Goal: Transaction & Acquisition: Purchase product/service

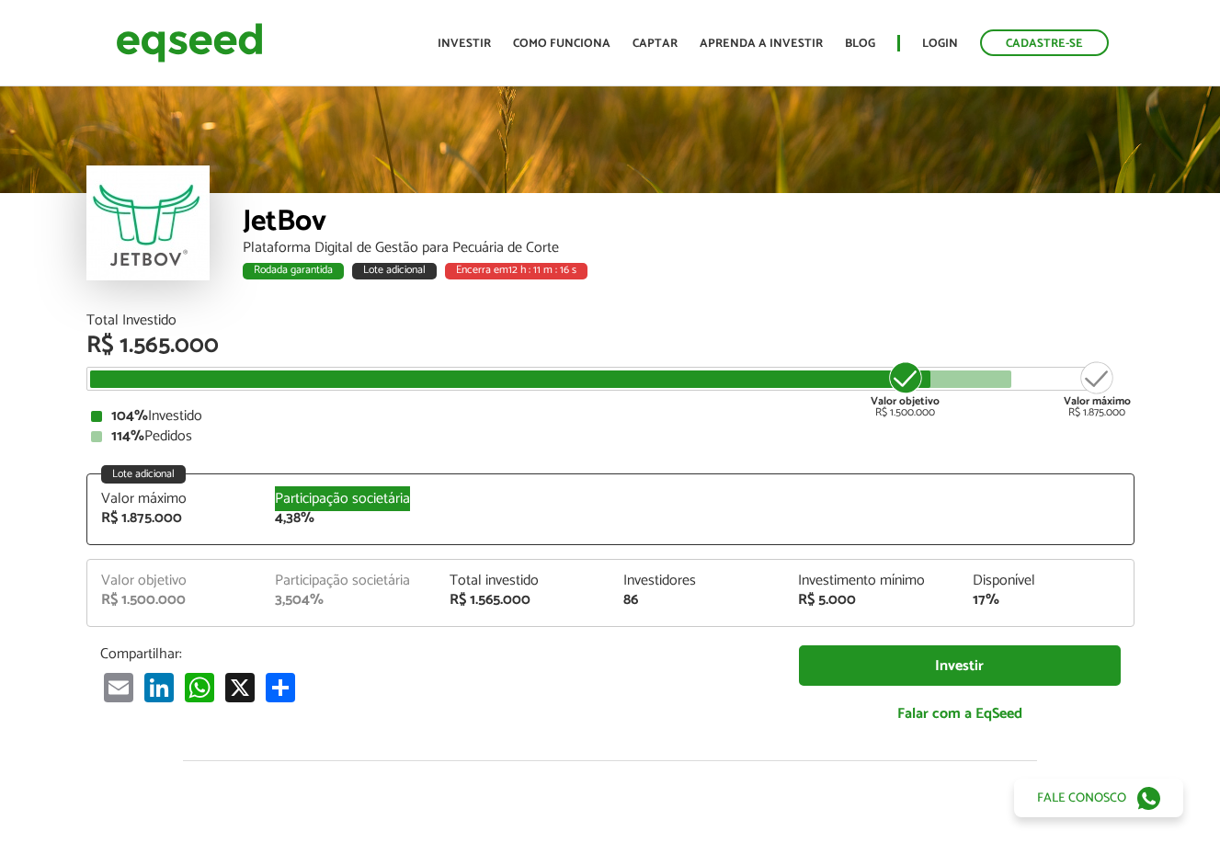
drag, startPoint x: 348, startPoint y: 505, endPoint x: 440, endPoint y: 505, distance: 92.9
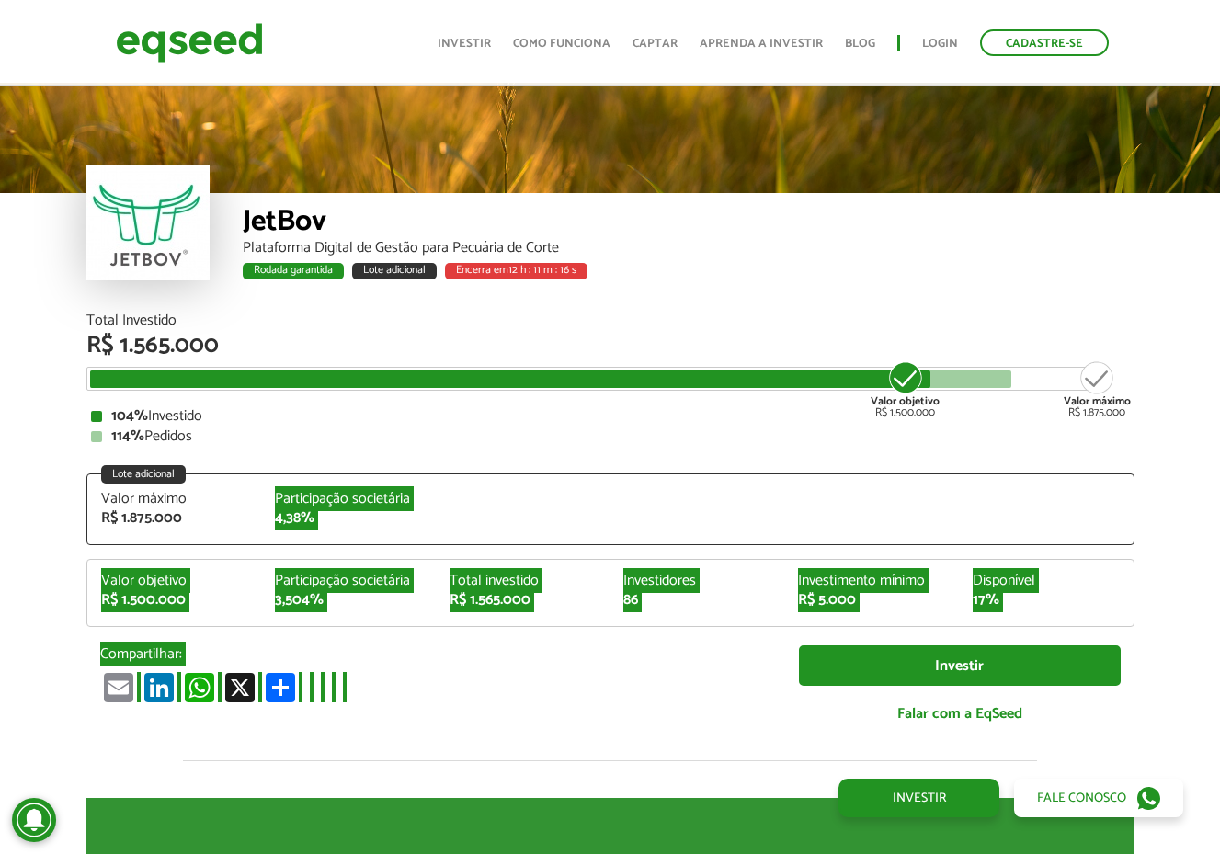
scroll to position [2103, 0]
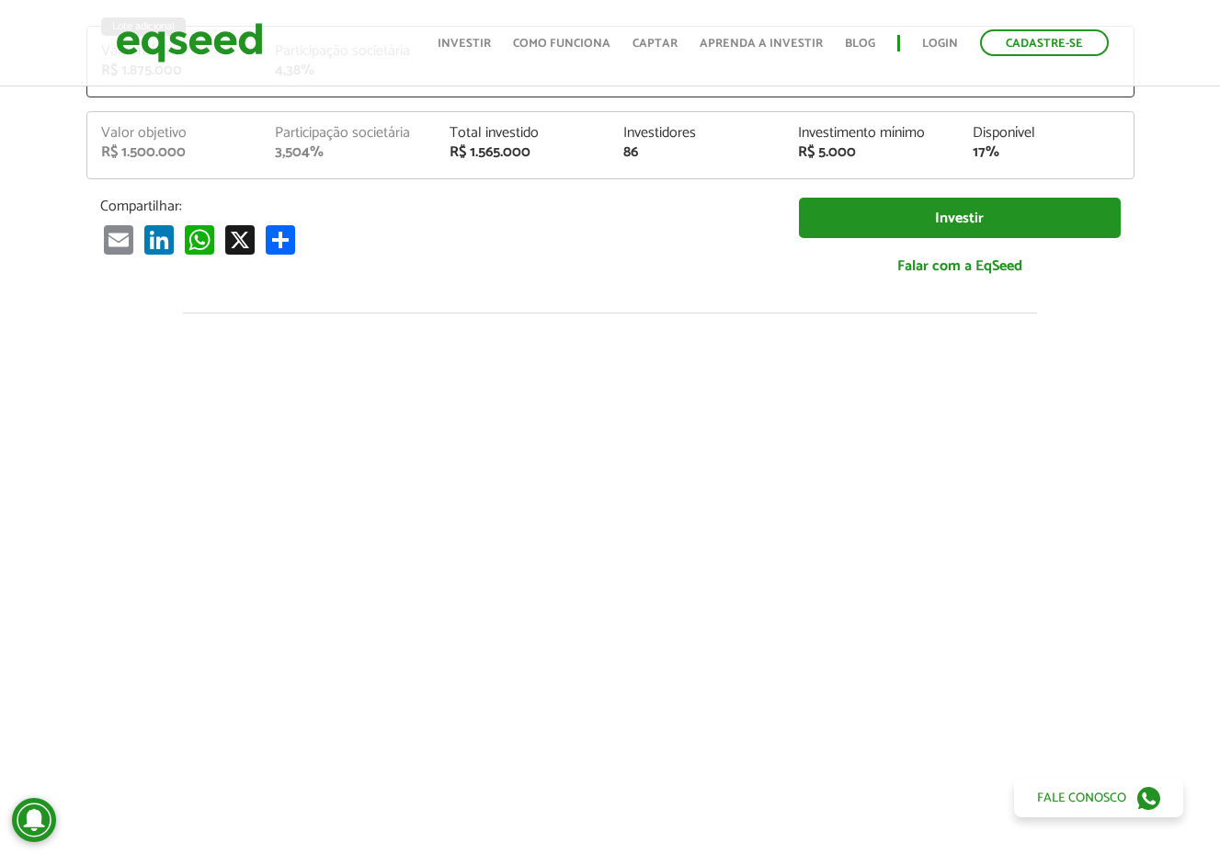
scroll to position [0, 0]
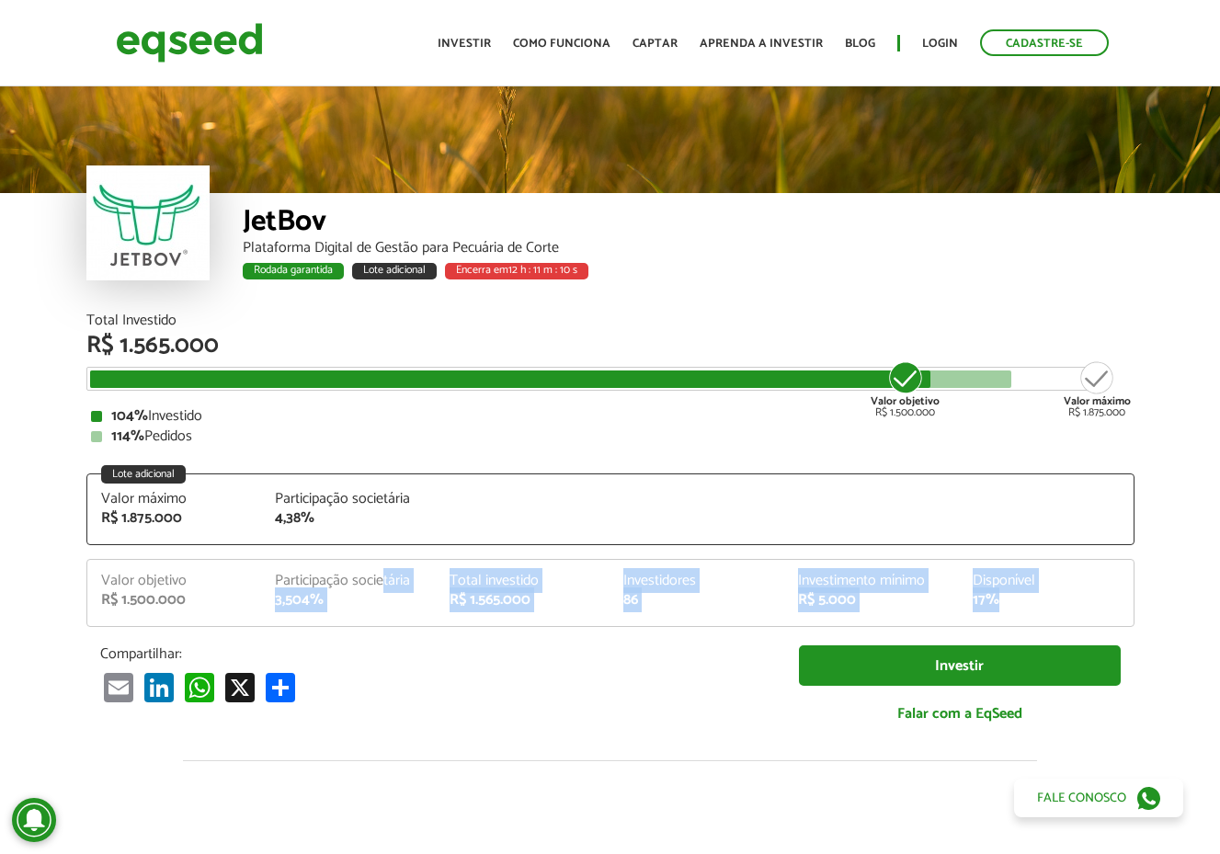
drag, startPoint x: 642, startPoint y: 591, endPoint x: 1098, endPoint y: 596, distance: 456.1
click at [1098, 596] on div "Valor objetivo R$ 1.500.000 Participação societária 3,504% Total investido R$ 1…" at bounding box center [610, 600] width 1046 height 52
click at [1098, 596] on div "17%" at bounding box center [1046, 600] width 147 height 15
drag, startPoint x: 829, startPoint y: 584, endPoint x: 1072, endPoint y: 584, distance: 242.7
click at [1072, 584] on div "Valor objetivo R$ 1.500.000 Participação societária 3,504% Total investido R$ 1…" at bounding box center [610, 600] width 1046 height 52
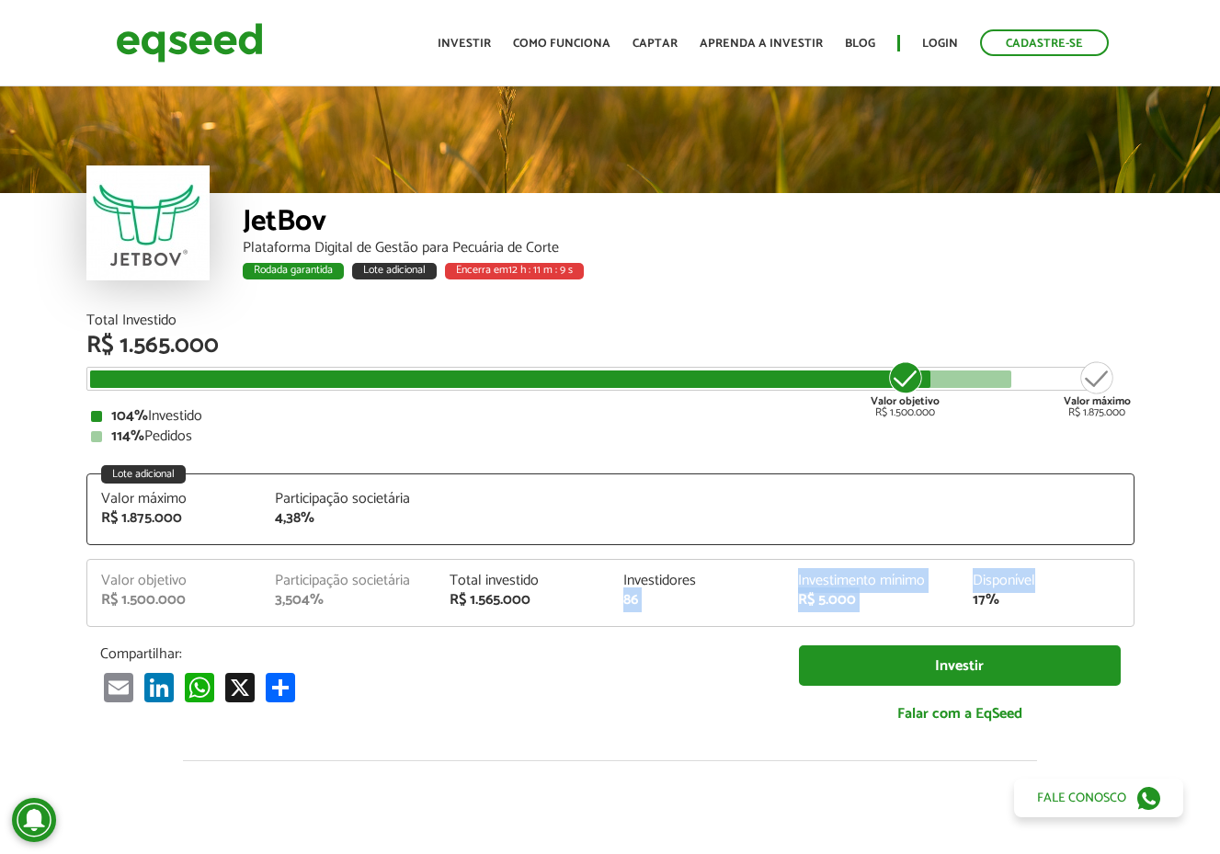
click at [1072, 584] on div "Disponível" at bounding box center [1046, 581] width 147 height 15
drag, startPoint x: 658, startPoint y: 268, endPoint x: 682, endPoint y: 268, distance: 23.9
click at [682, 268] on div "Rodada garantida Lote adicional Encerra em 12 h : 11 m : 8 s" at bounding box center [689, 274] width 892 height 24
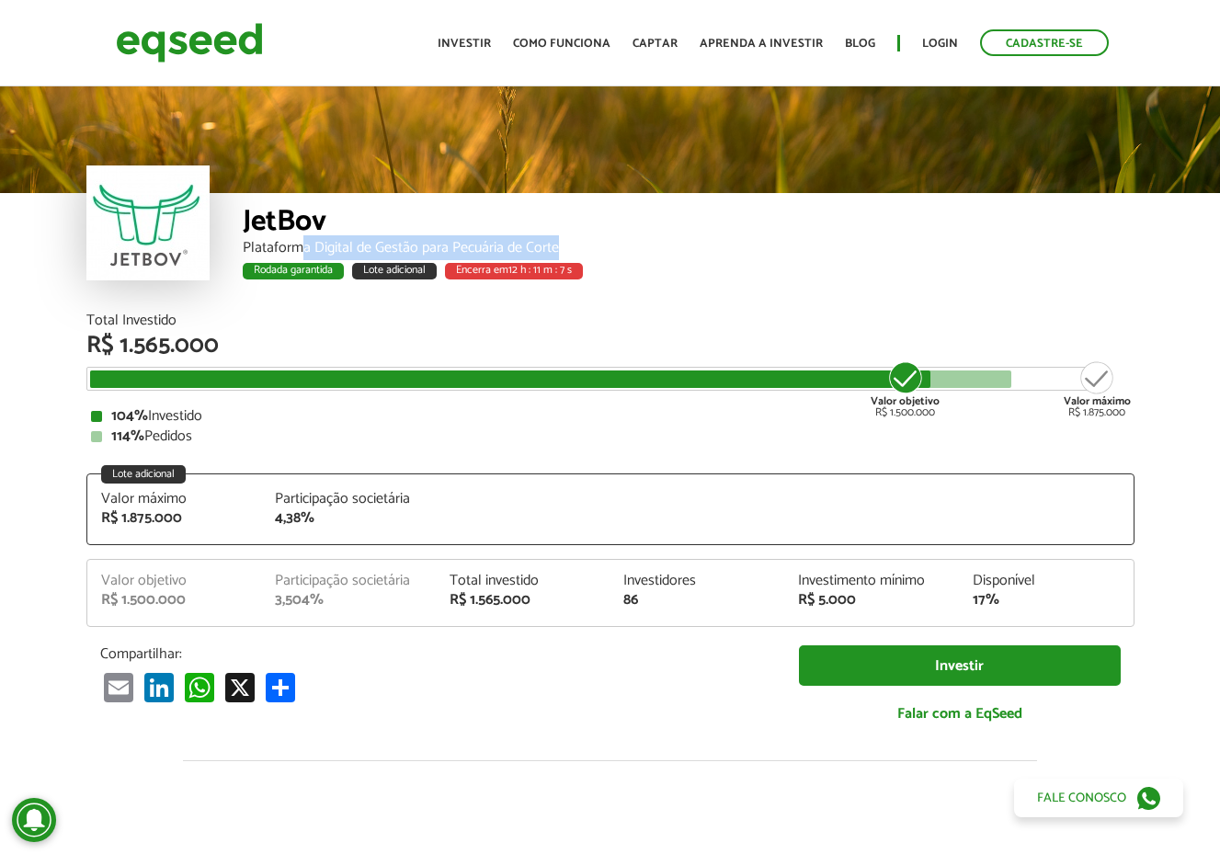
drag, startPoint x: 469, startPoint y: 242, endPoint x: 672, endPoint y: 245, distance: 203.2
click at [631, 242] on div "Plataforma Digital de Gestão para Pecuária de Corte" at bounding box center [689, 248] width 892 height 15
click at [684, 248] on div "Plataforma Digital de Gestão para Pecuária de Corte" at bounding box center [689, 248] width 892 height 15
drag, startPoint x: 587, startPoint y: 252, endPoint x: 292, endPoint y: 257, distance: 294.2
click at [331, 254] on div "Plataforma Digital de Gestão para Pecuária de Corte" at bounding box center [689, 248] width 892 height 15
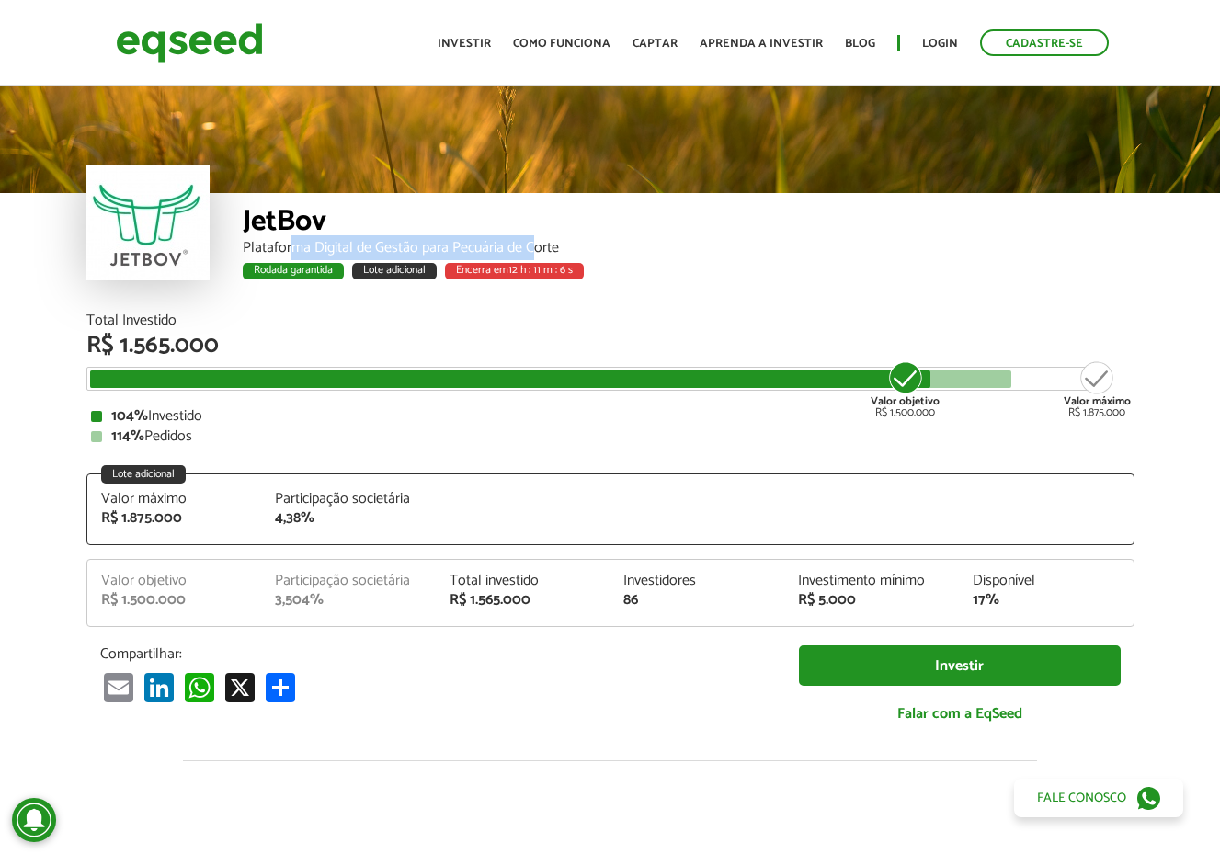
drag, startPoint x: 292, startPoint y: 257, endPoint x: 575, endPoint y: 257, distance: 282.3
click at [575, 257] on div "JetBov Plataforma Digital de Gestão para Pecuária de Corte Rodada garantida Lot…" at bounding box center [689, 253] width 892 height 120
drag, startPoint x: 966, startPoint y: 404, endPoint x: 1136, endPoint y: 404, distance: 170.1
click at [1133, 404] on div "Total Investido R$ 1.565.000 Valor objetivo R$ 1.500.000 Valor máximo R$ 1.875.…" at bounding box center [610, 379] width 1048 height 131
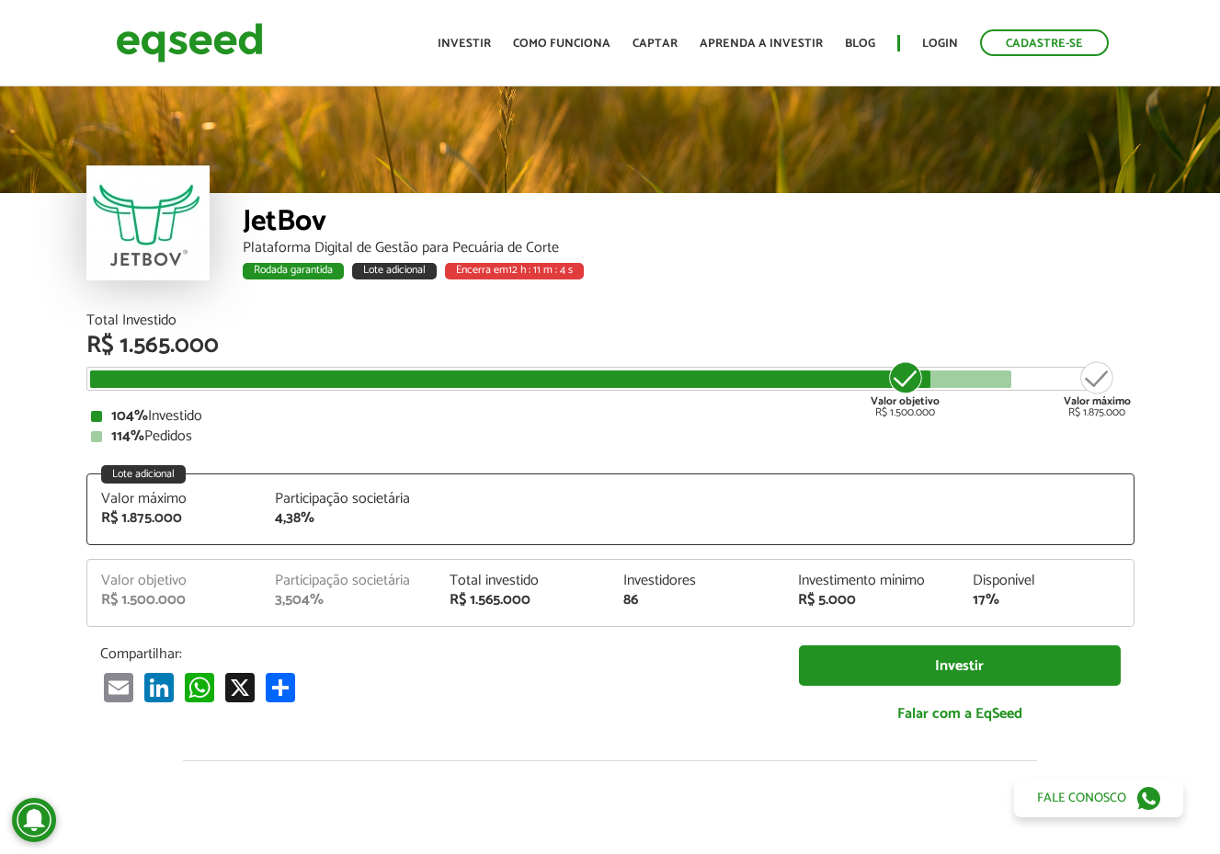
drag, startPoint x: 1136, startPoint y: 404, endPoint x: 1067, endPoint y: 404, distance: 69.0
click at [1067, 404] on div "Total Investido R$ 1.565.000 Valor objetivo R$ 1.500.000 Valor máximo R$ 1.875.…" at bounding box center [611, 538] width 1076 height 448
click at [1066, 404] on strong "Valor máximo" at bounding box center [1097, 401] width 67 height 17
drag, startPoint x: 222, startPoint y: 590, endPoint x: 585, endPoint y: 591, distance: 362.3
click at [585, 591] on div "Valor objetivo R$ 1.500.000 Participação societária 3,504% Total investido R$ 1…" at bounding box center [610, 600] width 1046 height 52
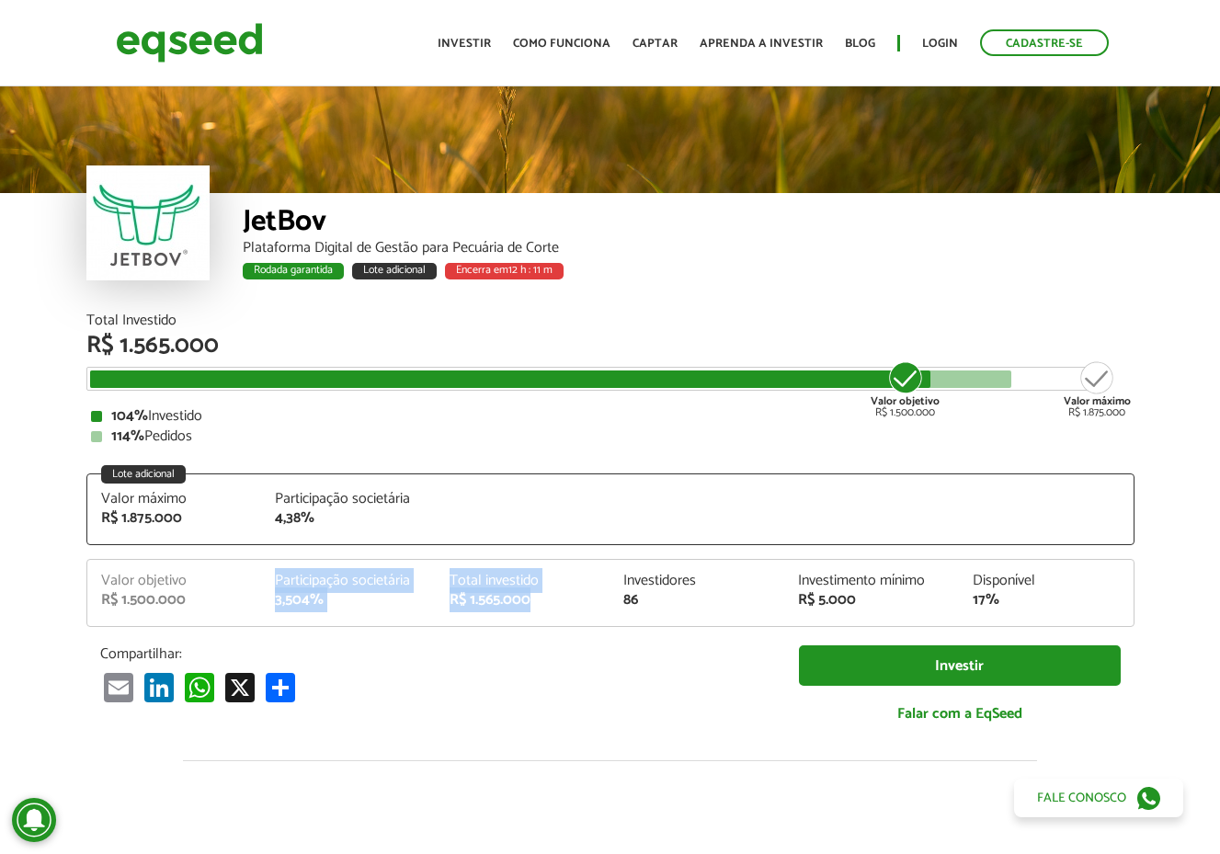
drag, startPoint x: 585, startPoint y: 591, endPoint x: 560, endPoint y: 588, distance: 25.0
click at [586, 591] on div "Total investido R$ 1.565.000" at bounding box center [523, 591] width 175 height 34
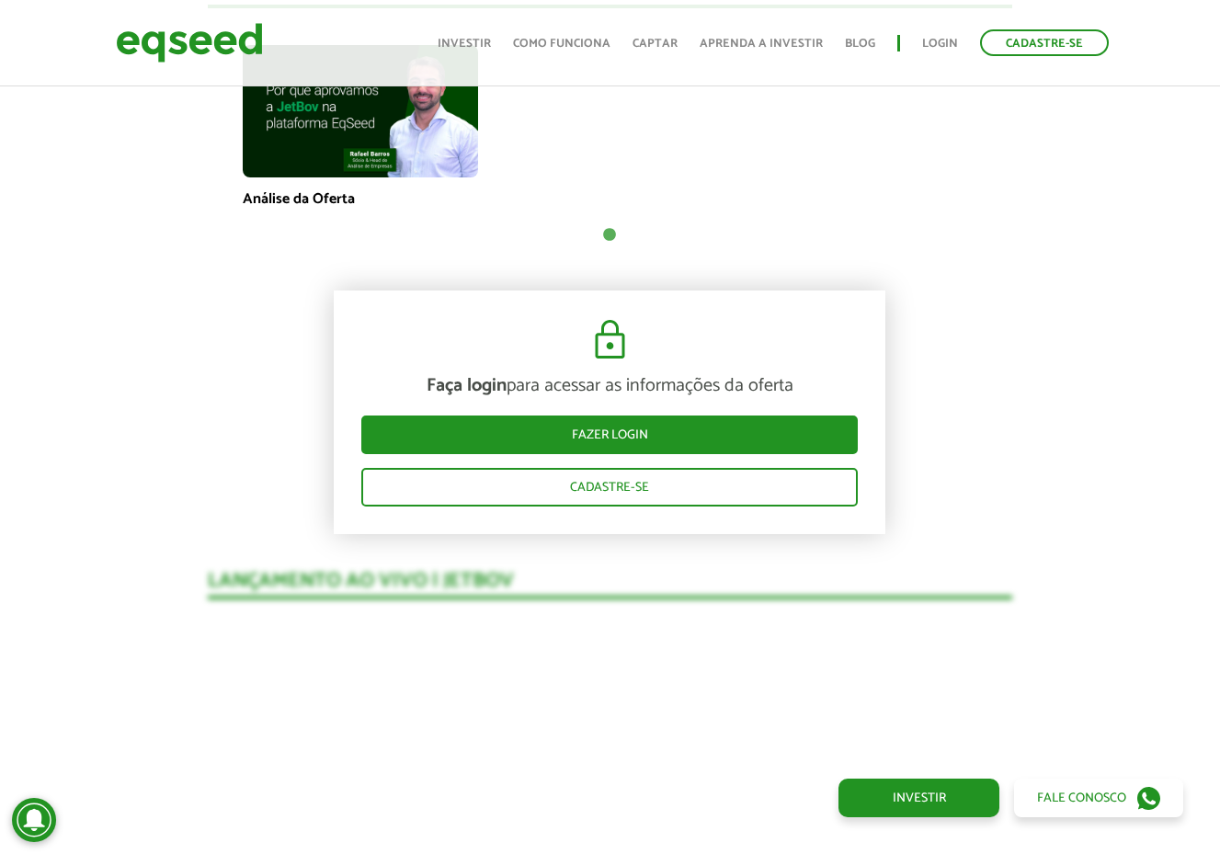
scroll to position [1195, 0]
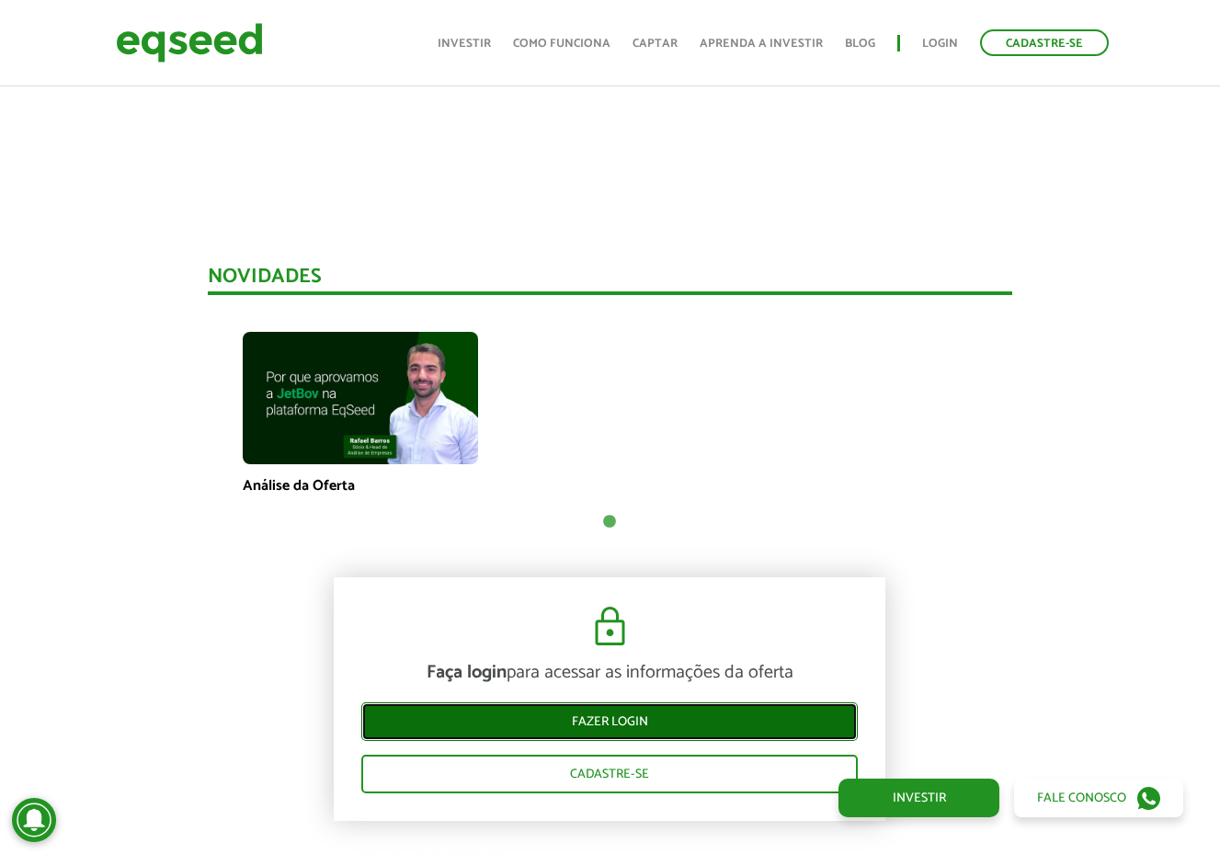
click at [622, 716] on link "Fazer login" at bounding box center [609, 721] width 496 height 39
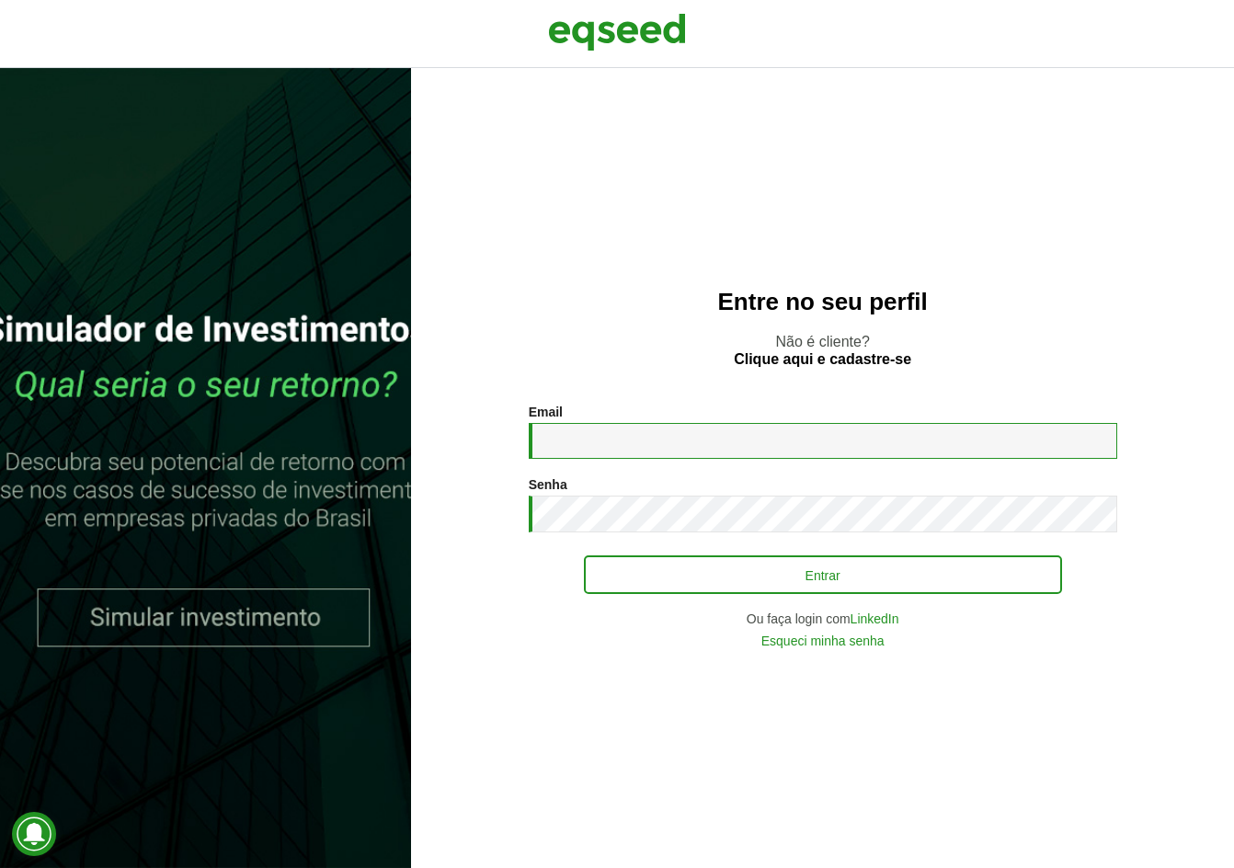
type input "**********"
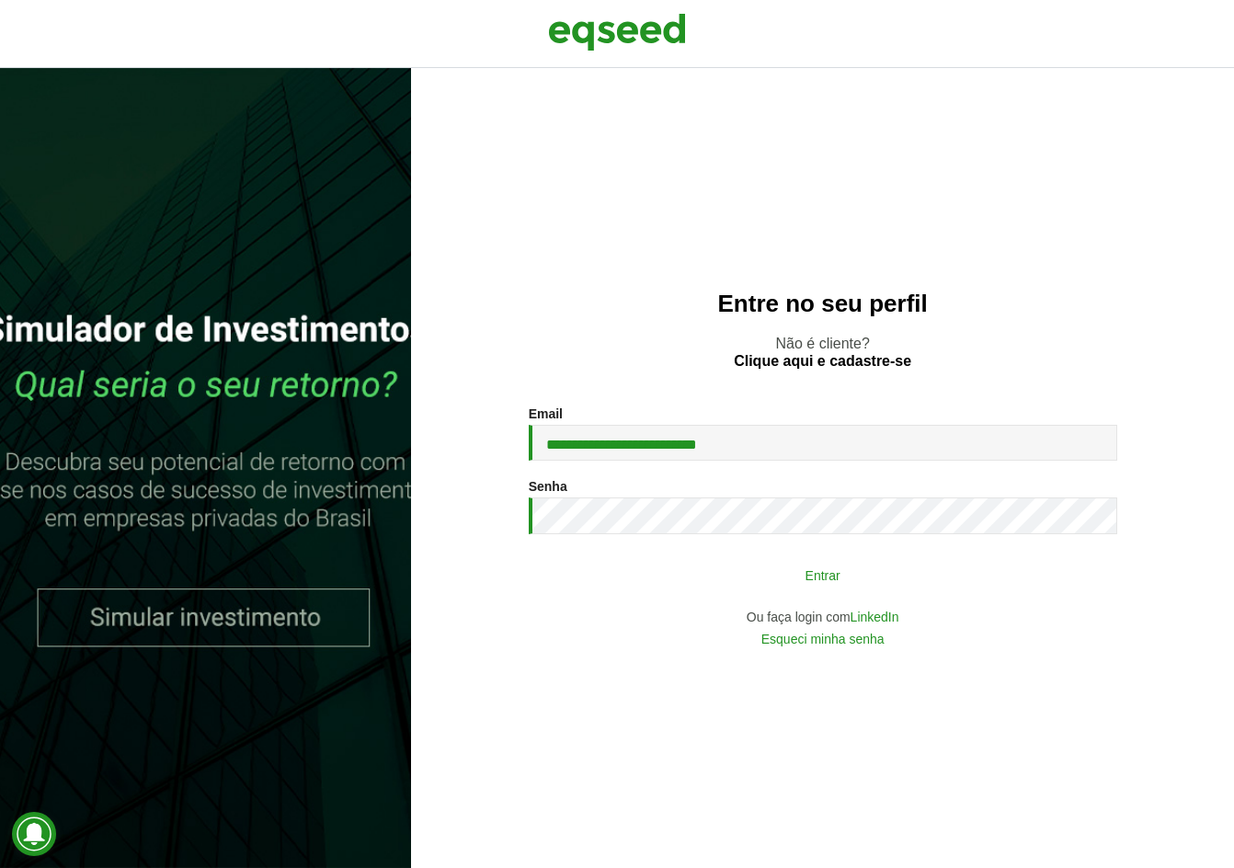
click at [816, 581] on button "Entrar" at bounding box center [823, 574] width 478 height 35
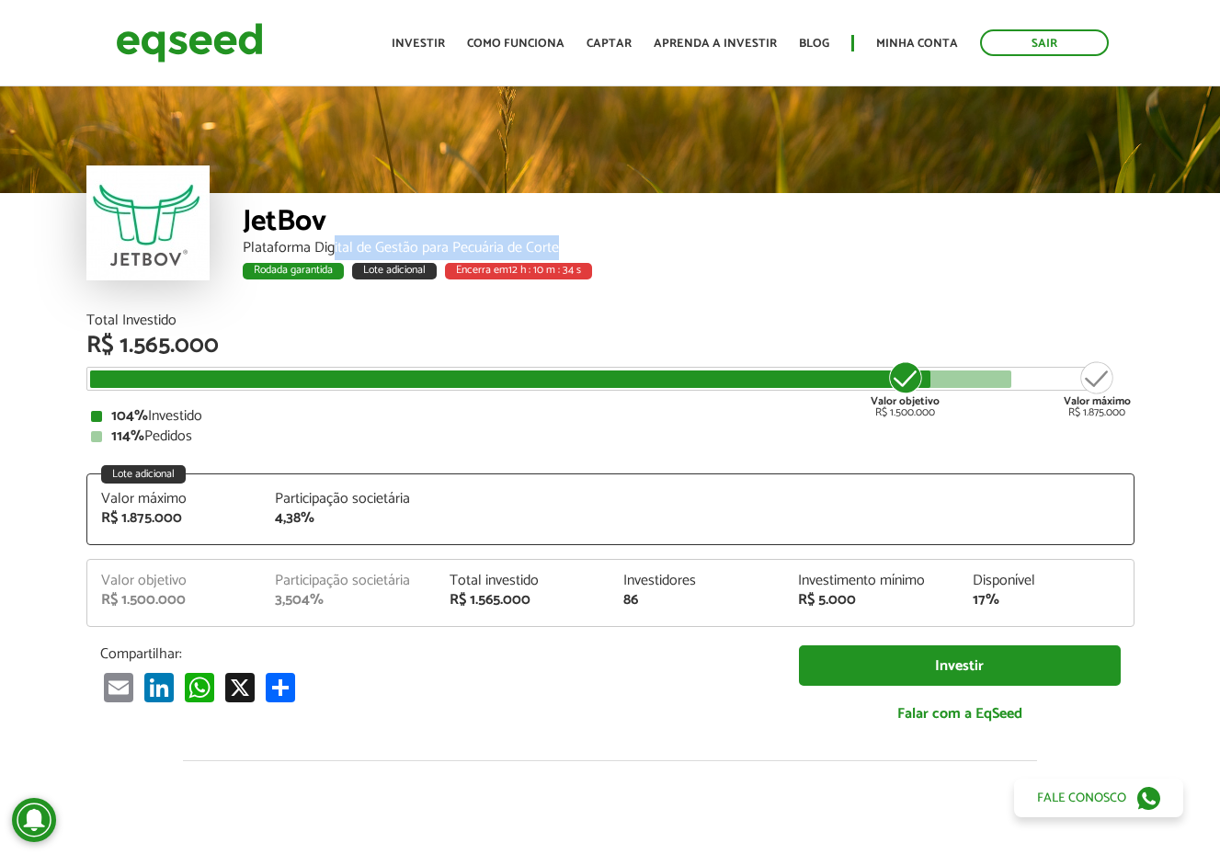
drag, startPoint x: 407, startPoint y: 245, endPoint x: 643, endPoint y: 245, distance: 235.4
click at [643, 245] on div "Plataforma Digital de Gestão para Pecuária de Corte" at bounding box center [689, 248] width 892 height 15
drag, startPoint x: 597, startPoint y: 245, endPoint x: 325, endPoint y: 245, distance: 272.1
click at [348, 245] on div "Plataforma Digital de Gestão para Pecuária de Corte" at bounding box center [689, 248] width 892 height 15
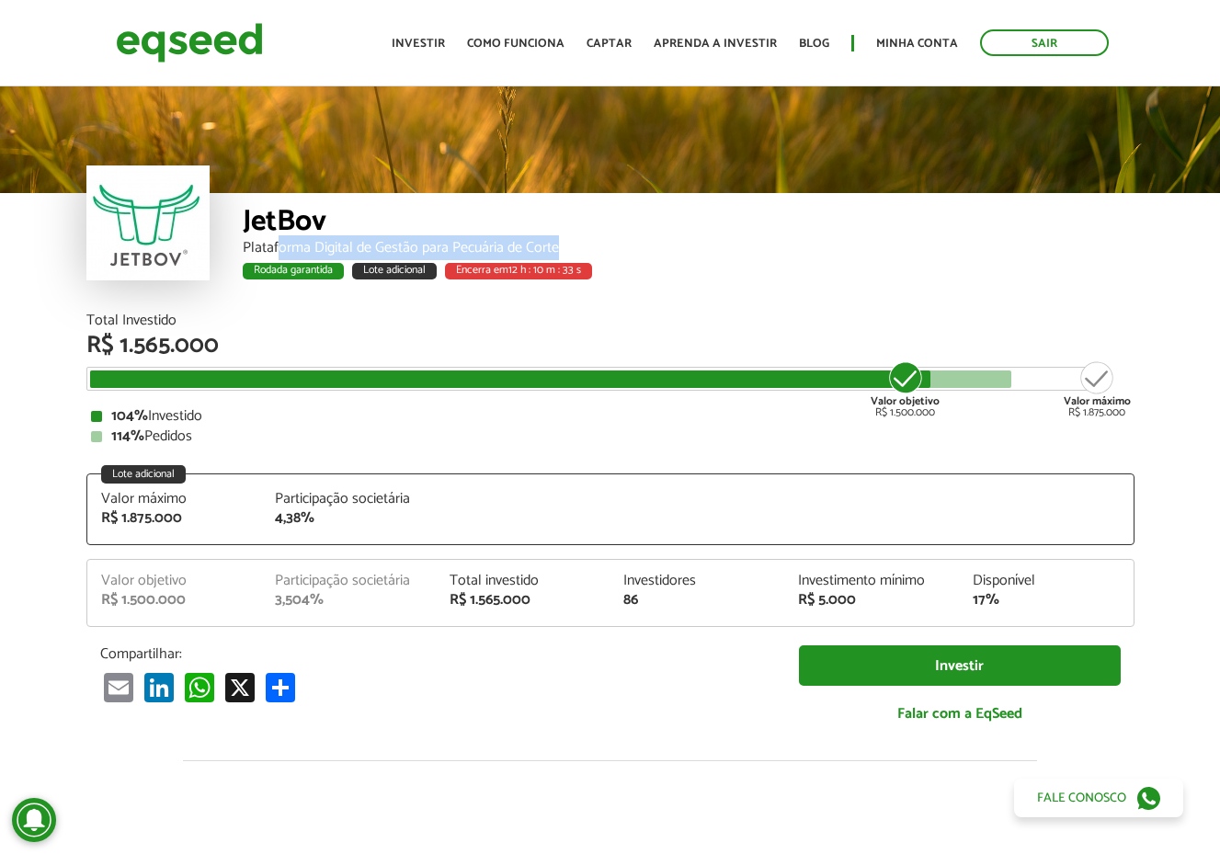
drag, startPoint x: 319, startPoint y: 246, endPoint x: 748, endPoint y: 246, distance: 429.4
click at [747, 246] on div "Plataforma Digital de Gestão para Pecuária de Corte" at bounding box center [689, 248] width 892 height 15
click at [748, 246] on div "Plataforma Digital de Gestão para Pecuária de Corte" at bounding box center [689, 248] width 892 height 15
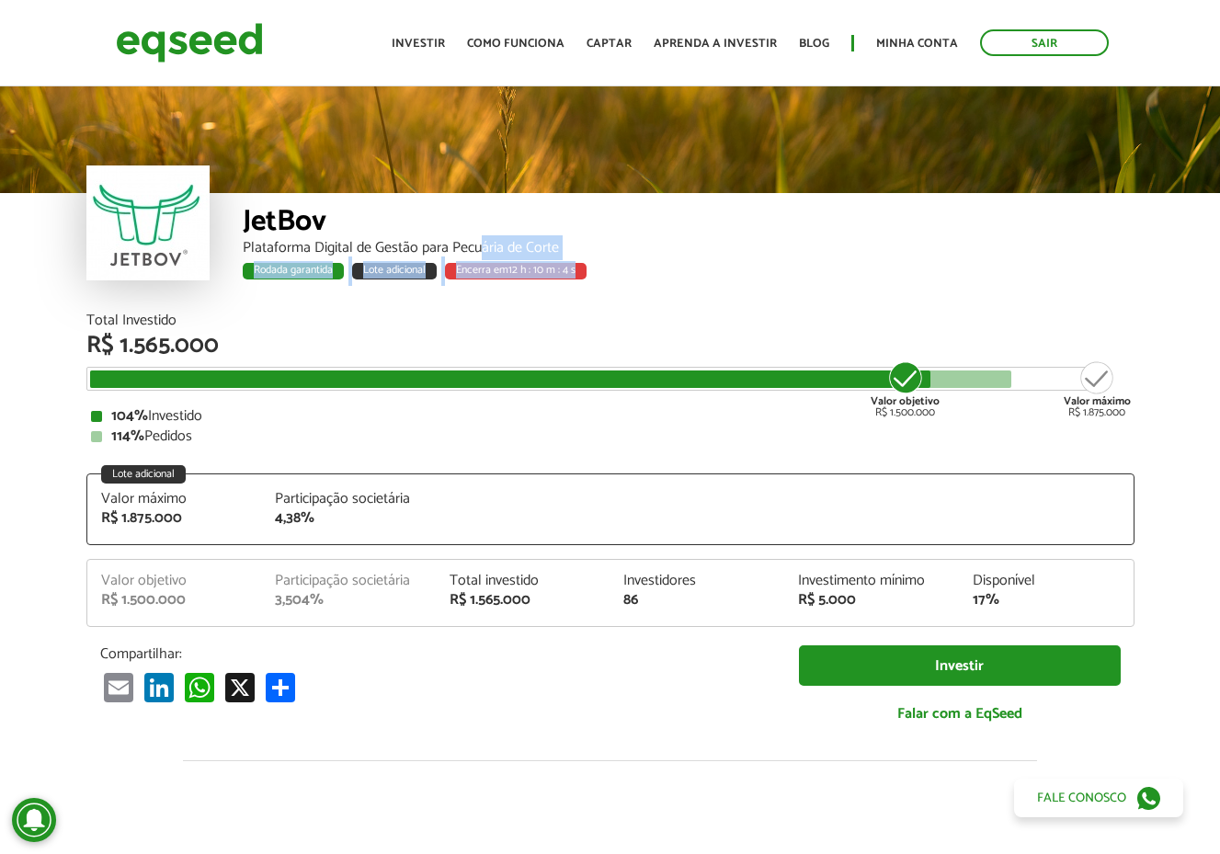
drag, startPoint x: 499, startPoint y: 257, endPoint x: 640, endPoint y: 257, distance: 140.7
click at [639, 257] on div "JetBov Plataforma Digital de Gestão para Pecuária de Corte Rodada garantida Lot…" at bounding box center [689, 253] width 892 height 120
click at [640, 257] on div "JetBov Plataforma Digital de Gestão para Pecuária de Corte Rodada garantida Lot…" at bounding box center [689, 253] width 892 height 120
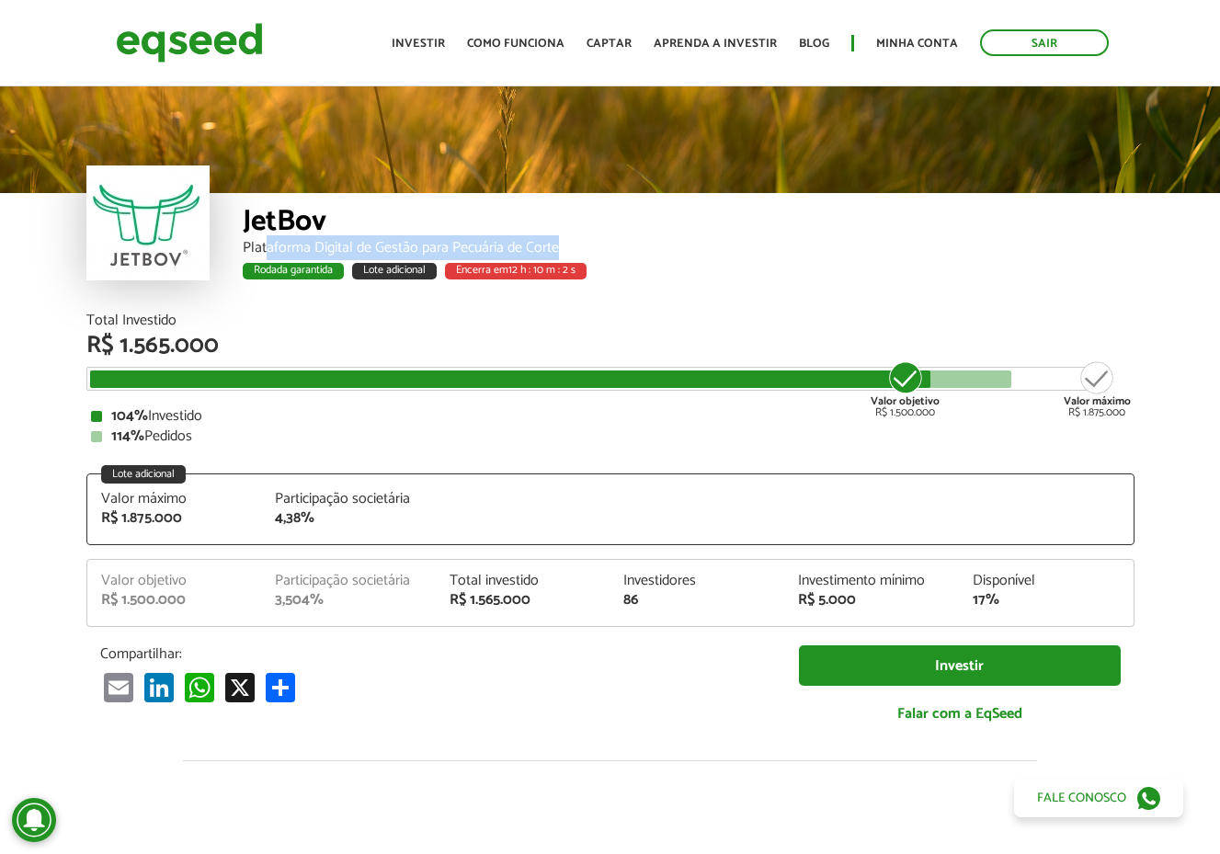
drag, startPoint x: 518, startPoint y: 241, endPoint x: 623, endPoint y: 241, distance: 105.7
click at [620, 241] on div "Plataforma Digital de Gestão para Pecuária de Corte" at bounding box center [689, 248] width 892 height 15
click at [623, 241] on div "Plataforma Digital de Gestão para Pecuária de Corte" at bounding box center [689, 248] width 892 height 15
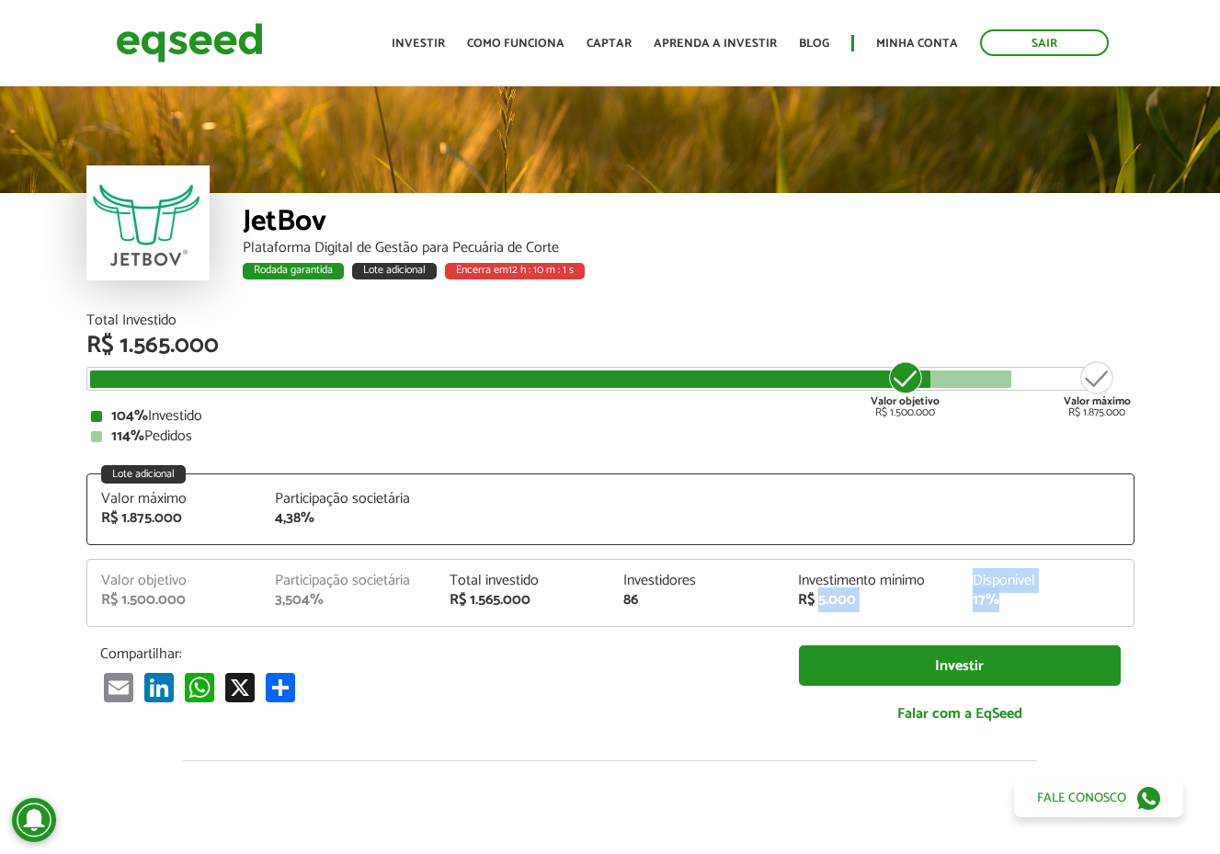
drag, startPoint x: 913, startPoint y: 604, endPoint x: 1093, endPoint y: 602, distance: 180.2
click at [1093, 602] on div "Valor objetivo R$ 1.500.000 Participação societária 3,504% Total investido R$ 1…" at bounding box center [610, 600] width 1046 height 52
click at [1093, 602] on div "17%" at bounding box center [1046, 600] width 147 height 15
drag, startPoint x: 1020, startPoint y: 588, endPoint x: 577, endPoint y: 591, distance: 442.3
click at [577, 591] on div "Valor objetivo R$ 1.500.000 Participação societária 3,504% Total investido R$ 1…" at bounding box center [610, 600] width 1046 height 52
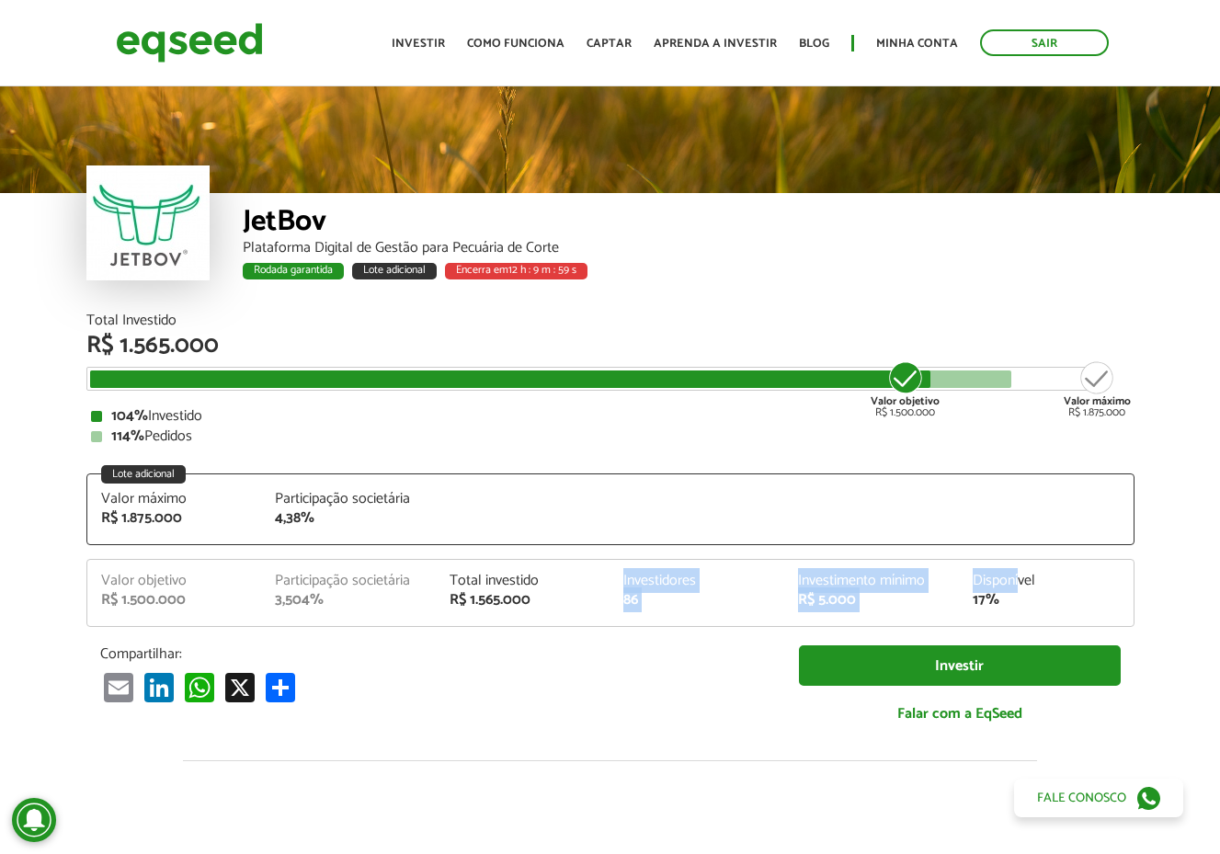
click at [577, 591] on div "Total investido R$ 1.565.000" at bounding box center [523, 591] width 175 height 34
drag, startPoint x: 615, startPoint y: 604, endPoint x: 733, endPoint y: 604, distance: 117.7
click at [733, 604] on div "Valor objetivo R$ 1.500.000 Participação societária 3,504% Total investido R$ 1…" at bounding box center [610, 600] width 1046 height 52
click at [733, 604] on div "86" at bounding box center [696, 600] width 147 height 15
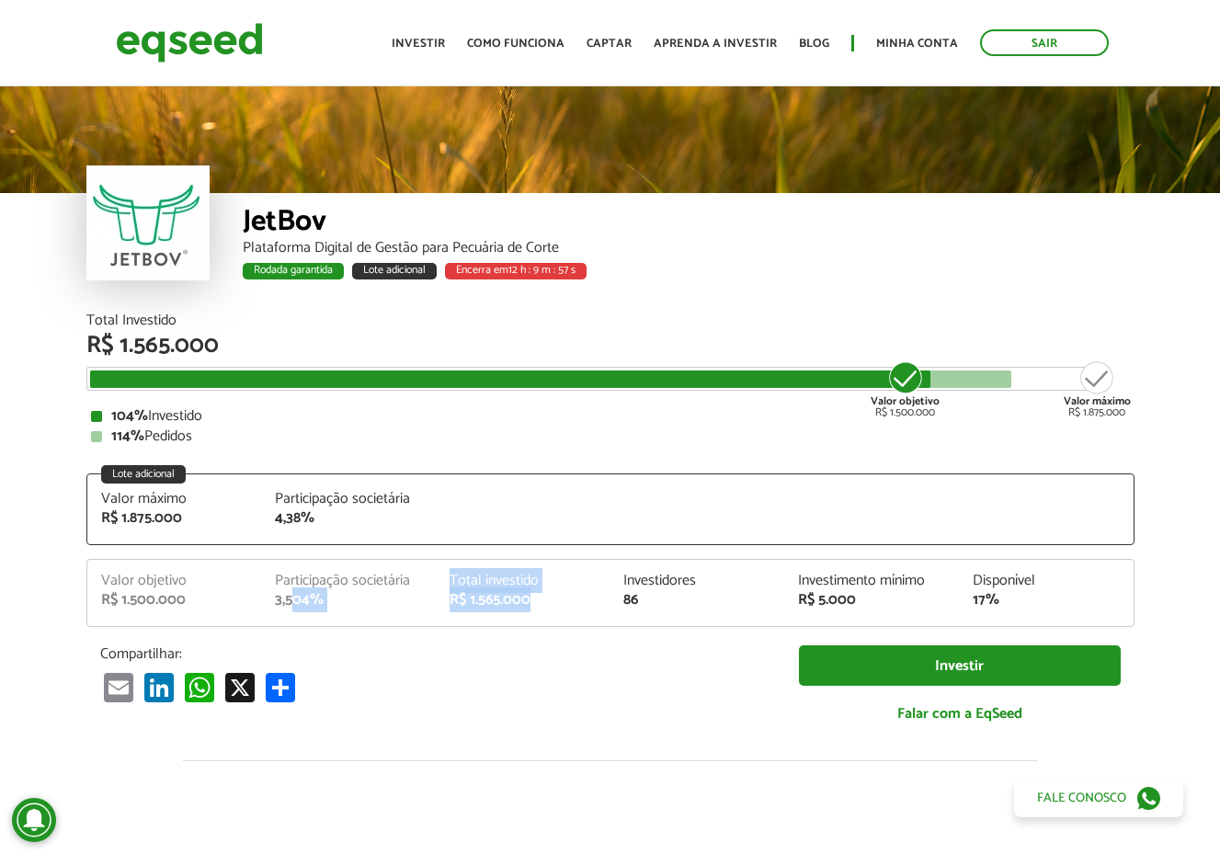
drag, startPoint x: 559, startPoint y: 598, endPoint x: 598, endPoint y: 598, distance: 38.6
click at [596, 598] on div "Valor objetivo R$ 1.500.000 Participação societária 3,504% Total investido R$ 1…" at bounding box center [610, 600] width 1046 height 52
click at [598, 598] on div "Total investido R$ 1.565.000" at bounding box center [523, 591] width 175 height 34
drag, startPoint x: 308, startPoint y: 436, endPoint x: 364, endPoint y: 436, distance: 56.1
click at [364, 436] on div "114% Pedidos" at bounding box center [610, 436] width 1039 height 15
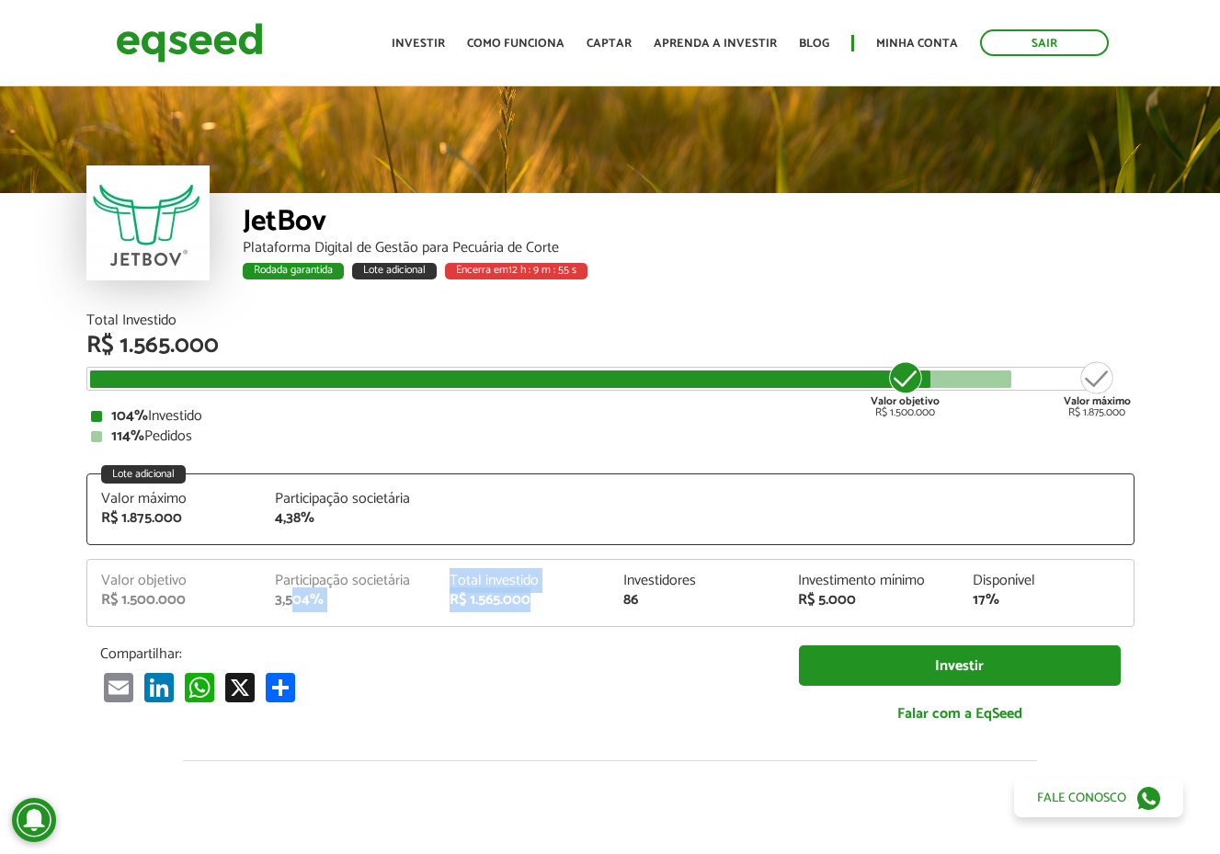
click at [364, 436] on div "114% Pedidos" at bounding box center [610, 436] width 1039 height 15
drag, startPoint x: 108, startPoint y: 416, endPoint x: 295, endPoint y: 415, distance: 187.6
click at [318, 409] on div "104% Investido" at bounding box center [610, 416] width 1039 height 15
drag, startPoint x: 121, startPoint y: 439, endPoint x: 349, endPoint y: 439, distance: 228.0
click at [349, 439] on div "114% Pedidos" at bounding box center [610, 436] width 1039 height 15
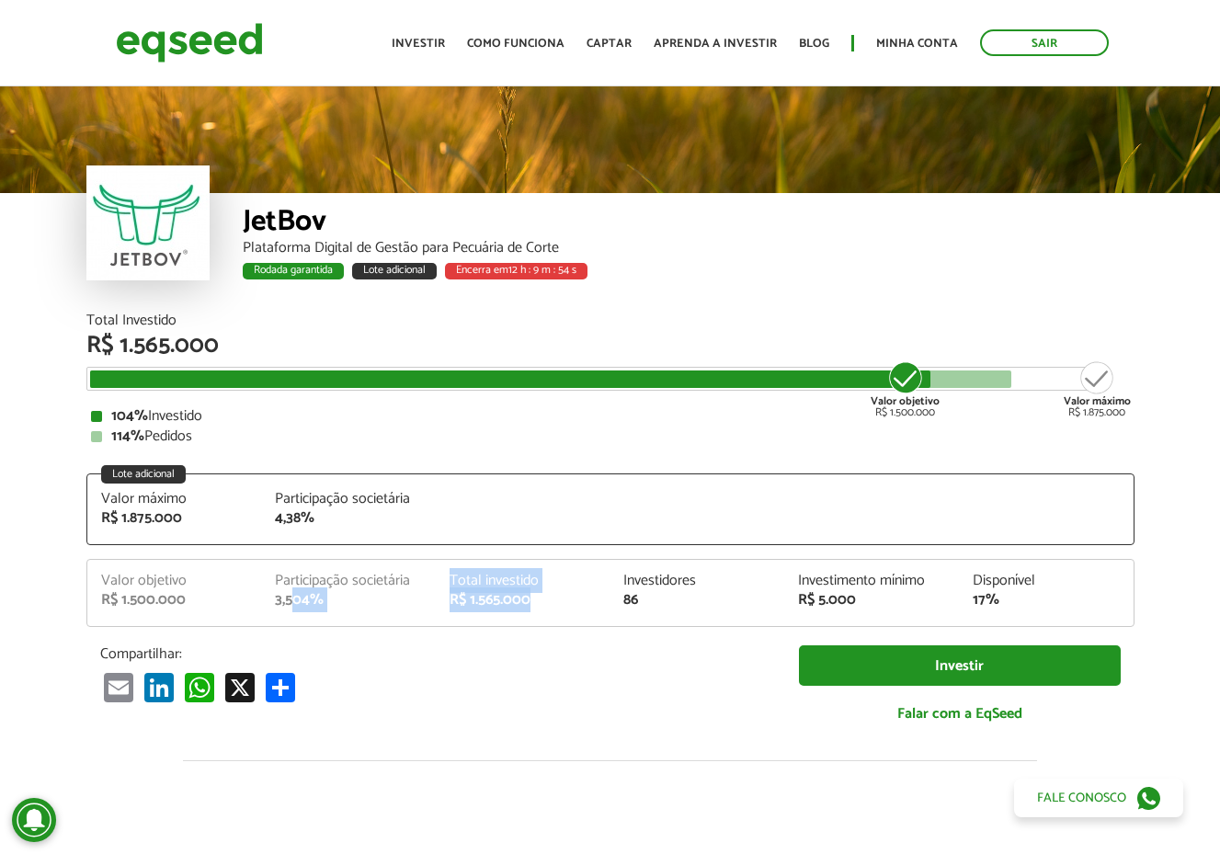
click at [349, 439] on div "114% Pedidos" at bounding box center [610, 436] width 1039 height 15
drag, startPoint x: 123, startPoint y: 433, endPoint x: 434, endPoint y: 411, distance: 311.5
click at [433, 411] on article "JetBov Plataforma Digital de Gestão para Pecuária de Corte Rodada garantida Lot…" at bounding box center [610, 736] width 1220 height 1306
click at [434, 411] on div "104% Investido" at bounding box center [610, 416] width 1039 height 15
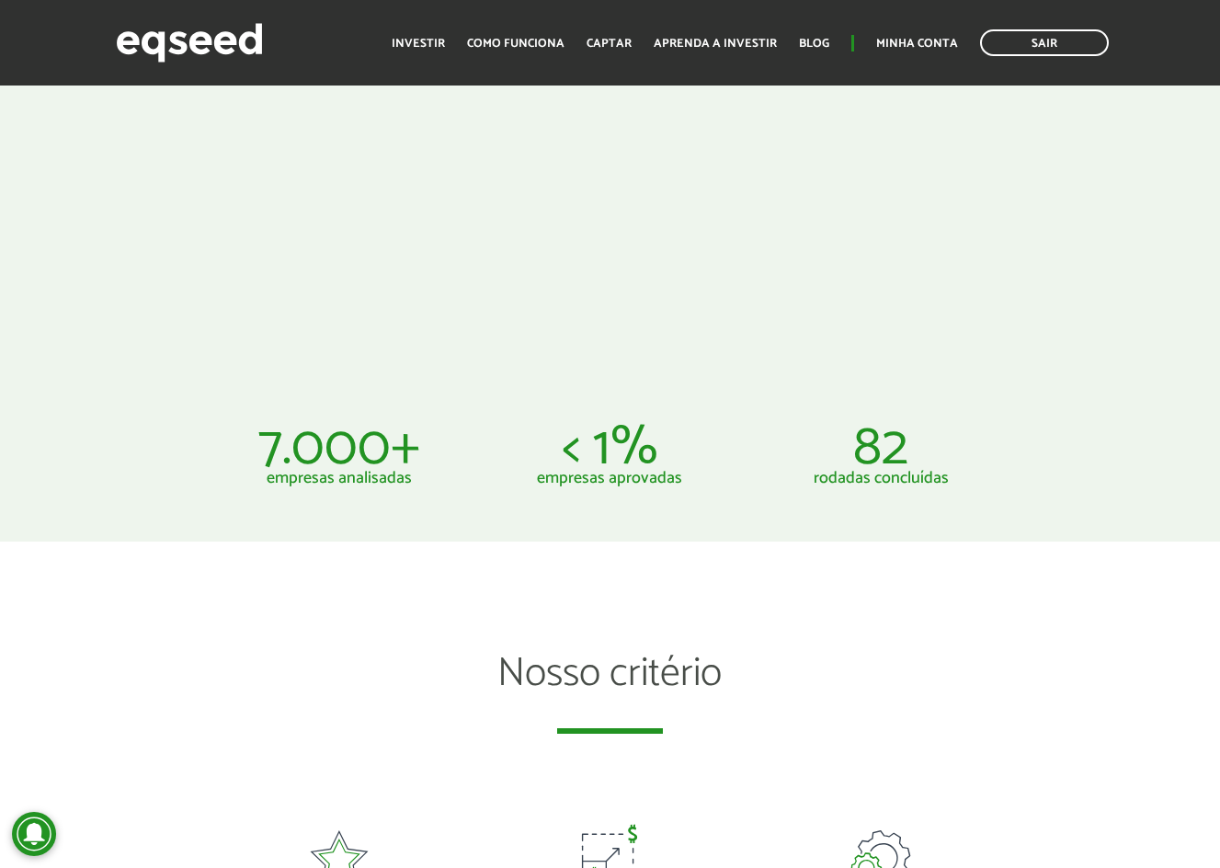
scroll to position [1195, 0]
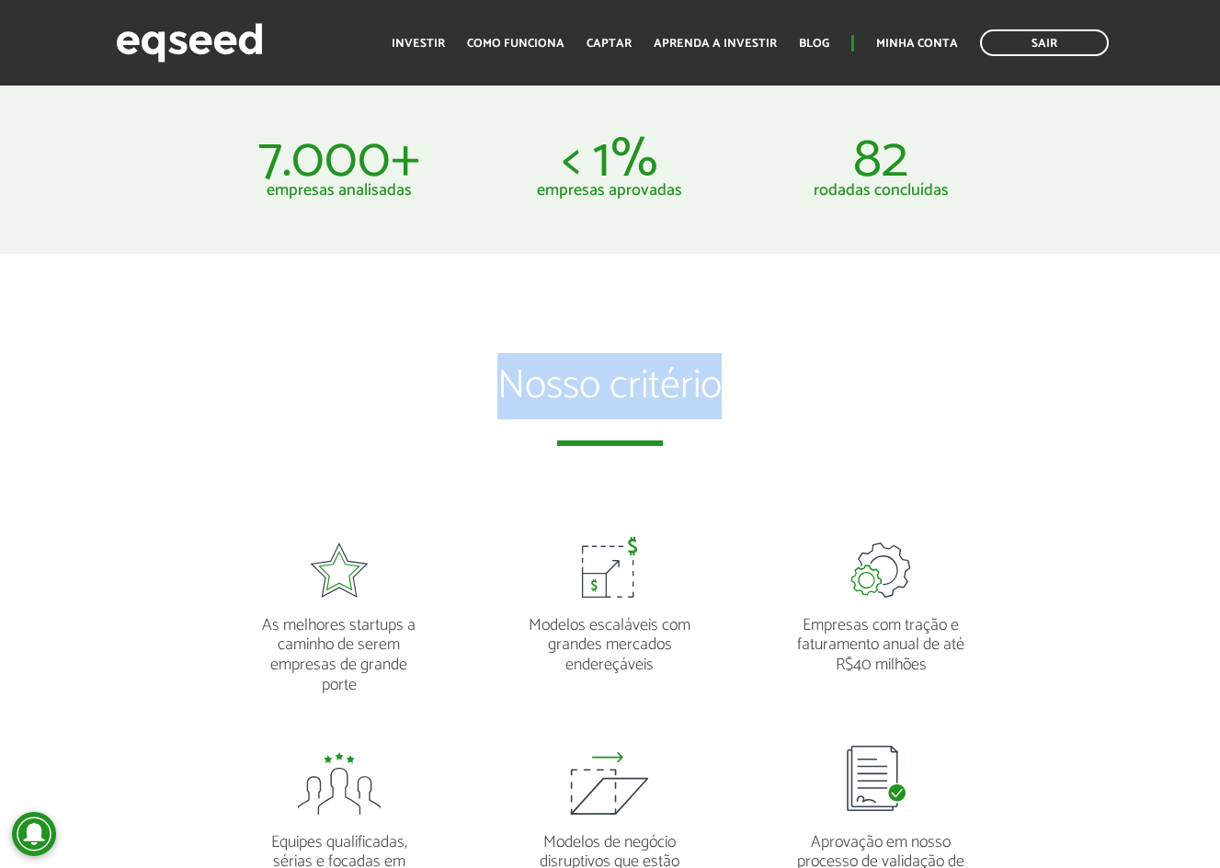
drag, startPoint x: 814, startPoint y: 387, endPoint x: 916, endPoint y: 388, distance: 102.1
click at [916, 388] on h2 "Nosso critério" at bounding box center [610, 404] width 786 height 81
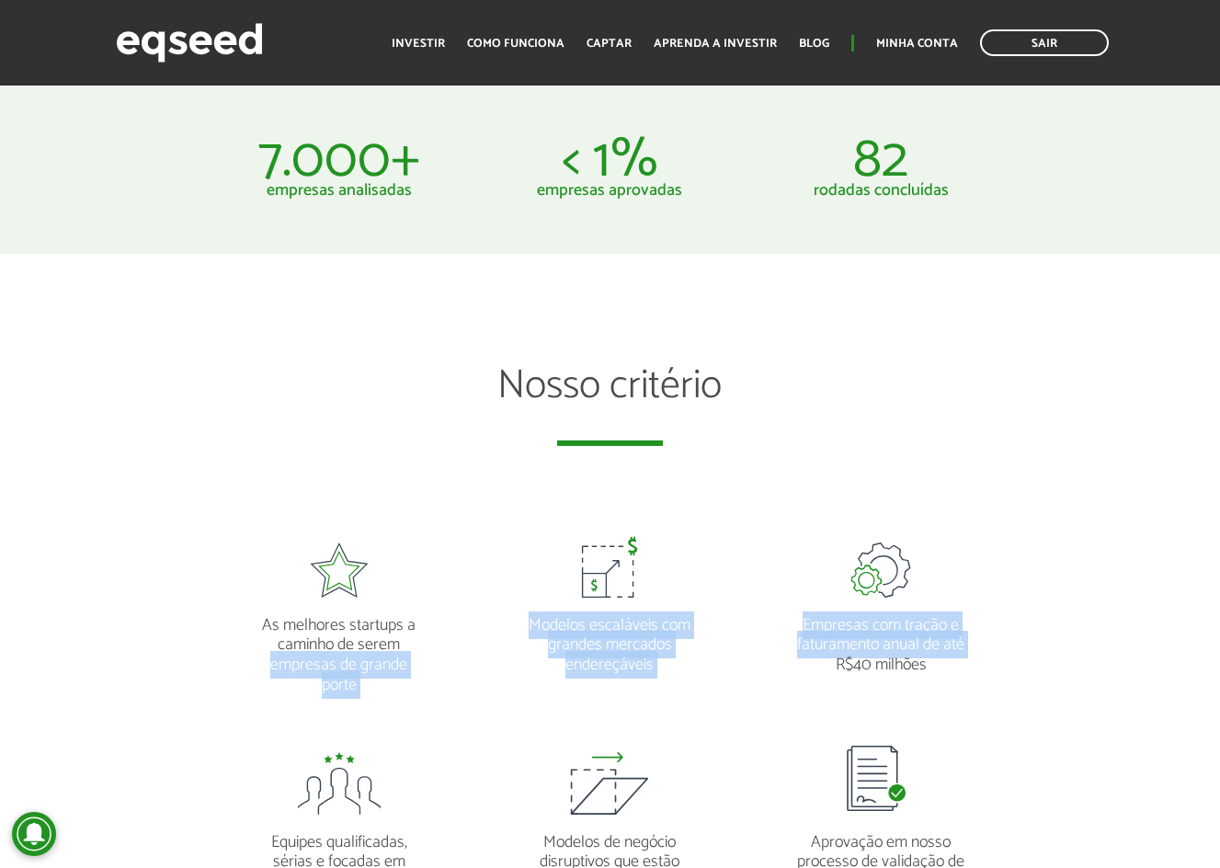
drag, startPoint x: 232, startPoint y: 664, endPoint x: 831, endPoint y: 669, distance: 599.5
click at [828, 669] on ul "As melhores startups a caminho de serem empresas de grande porte Modelos escalá…" at bounding box center [610, 759] width 814 height 489
click at [835, 669] on p "Empresas com tração e faturamento anual de até R$40 milhões" at bounding box center [881, 637] width 170 height 78
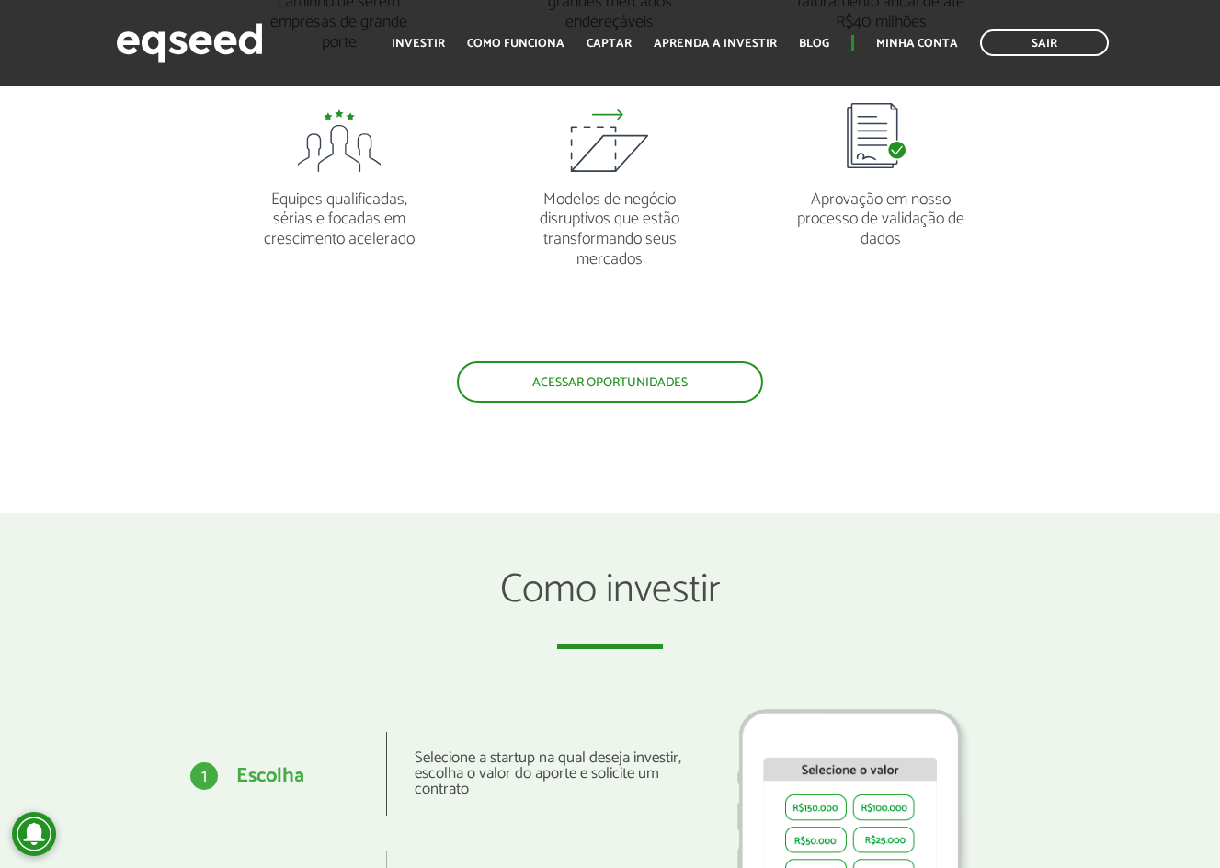
scroll to position [1839, 0]
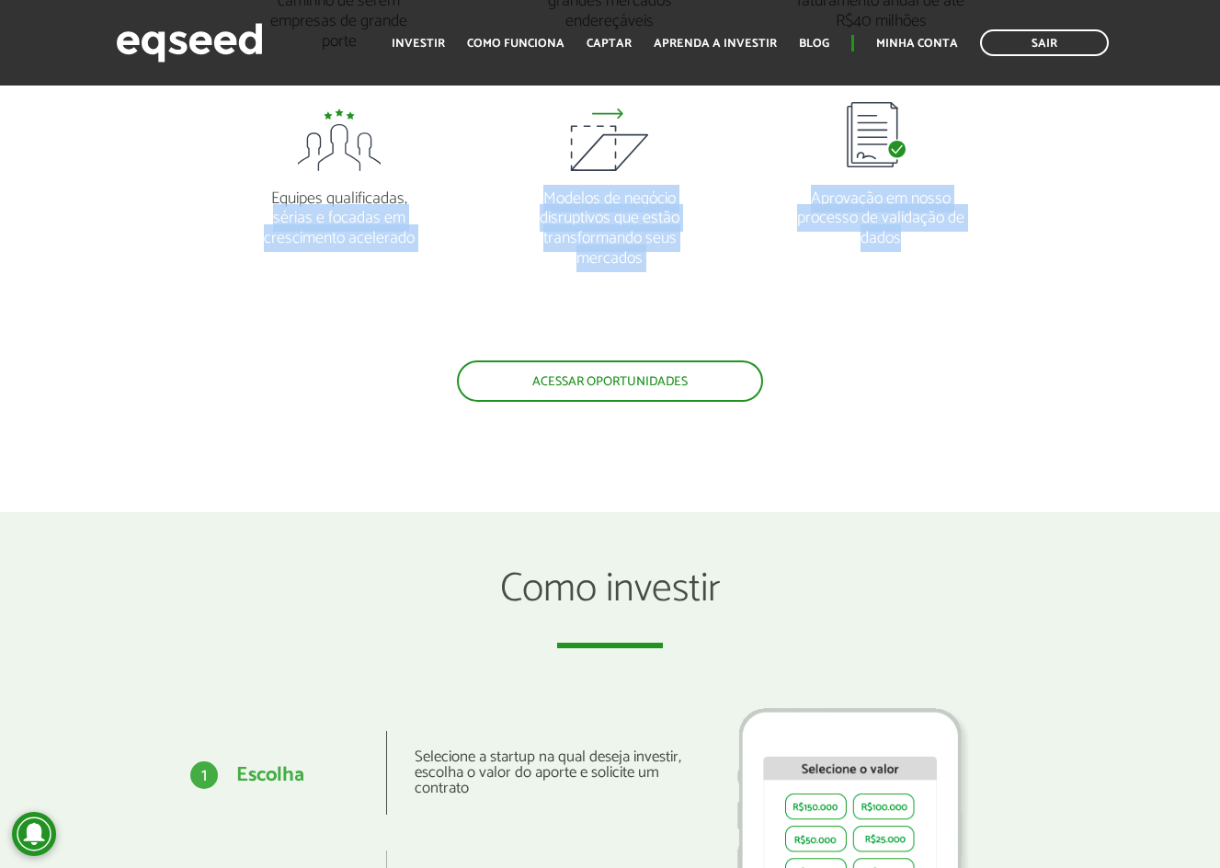
drag, startPoint x: 838, startPoint y: 228, endPoint x: 1001, endPoint y: 229, distance: 163.7
click at [1001, 229] on ul "As melhores startups a caminho de serem empresas de grande porte Modelos escalá…" at bounding box center [610, 115] width 814 height 489
click at [1001, 229] on div "Aprovação em nosso processo de validação de dados" at bounding box center [881, 168] width 244 height 161
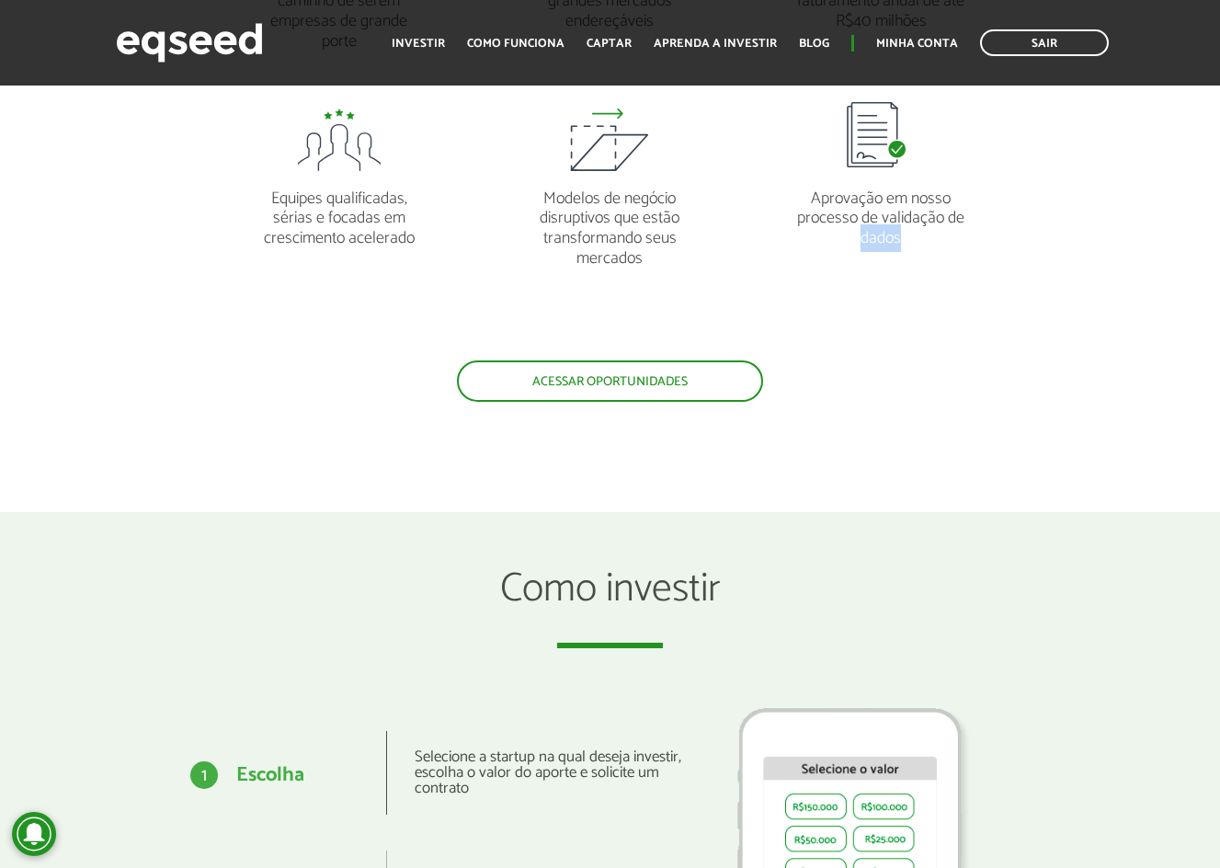
drag, startPoint x: 875, startPoint y: 234, endPoint x: 1021, endPoint y: 232, distance: 146.2
click at [1020, 232] on div "As melhores startups a caminho de serem empresas de grande porte Modelos escalá…" at bounding box center [610, 136] width 1220 height 531
click at [1021, 232] on div "As melhores startups a caminho de serem empresas de grande porte Modelos escalá…" at bounding box center [610, 136] width 1220 height 531
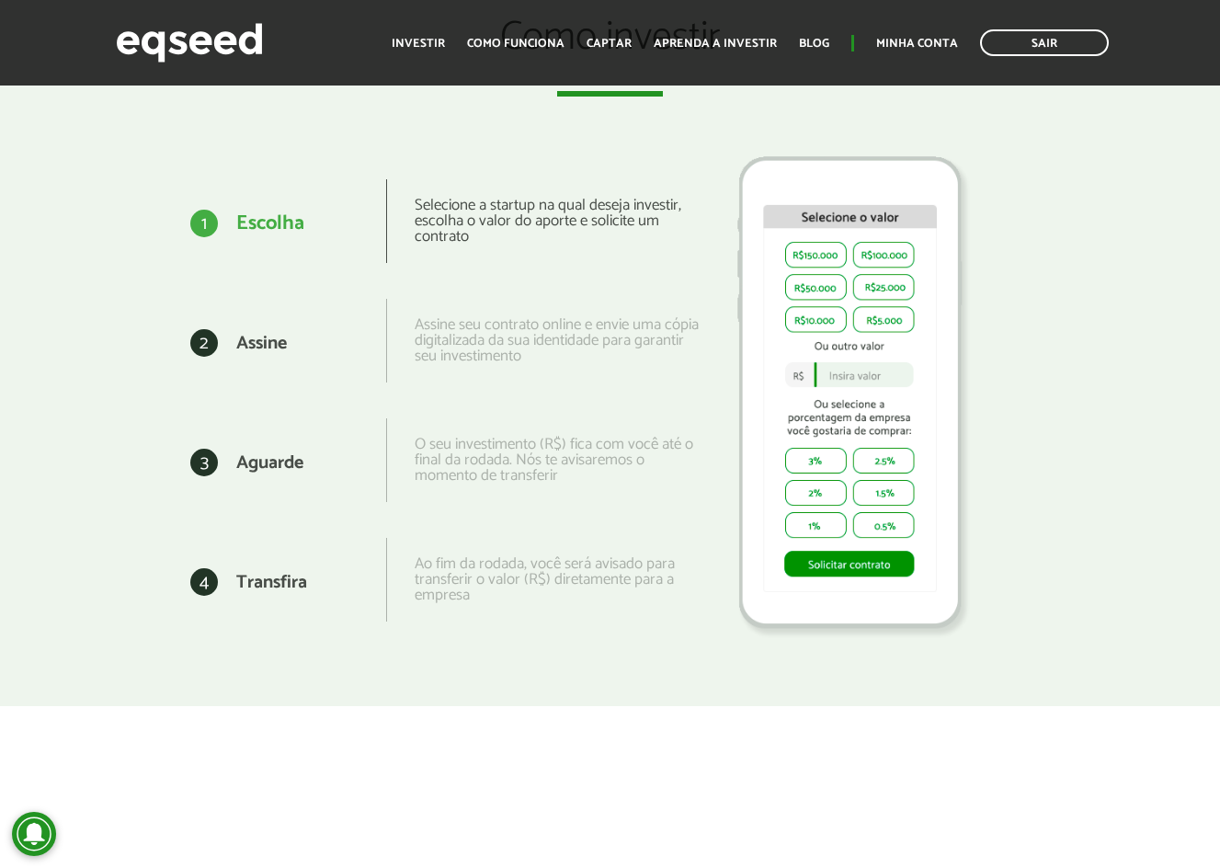
scroll to position [2299, 0]
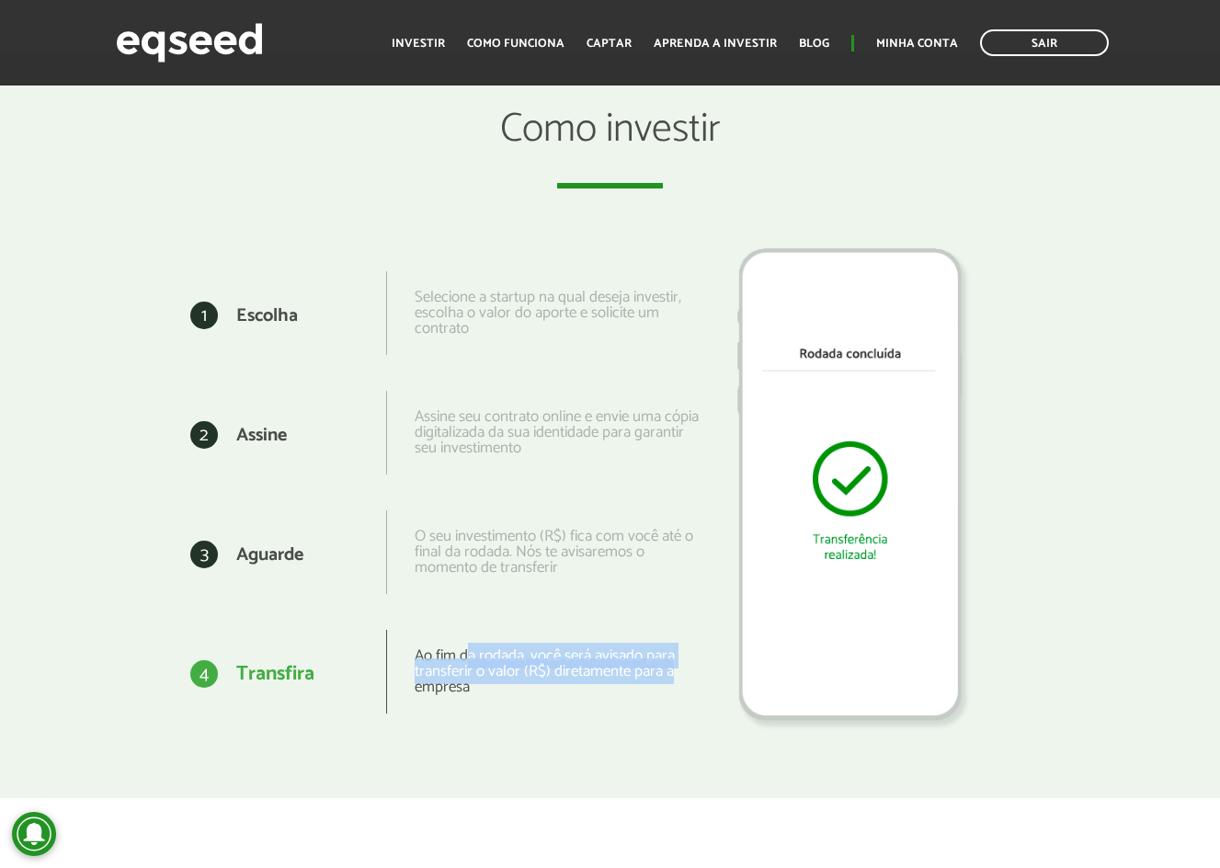
drag, startPoint x: 477, startPoint y: 667, endPoint x: 679, endPoint y: 667, distance: 202.3
click at [679, 667] on div "Ao fim da rodada, você será avisado para transferir o valor (R$) diretamente pa…" at bounding box center [543, 672] width 314 height 84
drag, startPoint x: 466, startPoint y: 701, endPoint x: 561, endPoint y: 701, distance: 94.7
click at [553, 701] on div "Ao fim da rodada, você será avisado para transferir o valor (R$) diretamente pa…" at bounding box center [543, 672] width 314 height 84
click at [561, 701] on div "Ao fim da rodada, você será avisado para transferir o valor (R$) diretamente pa…" at bounding box center [543, 672] width 314 height 84
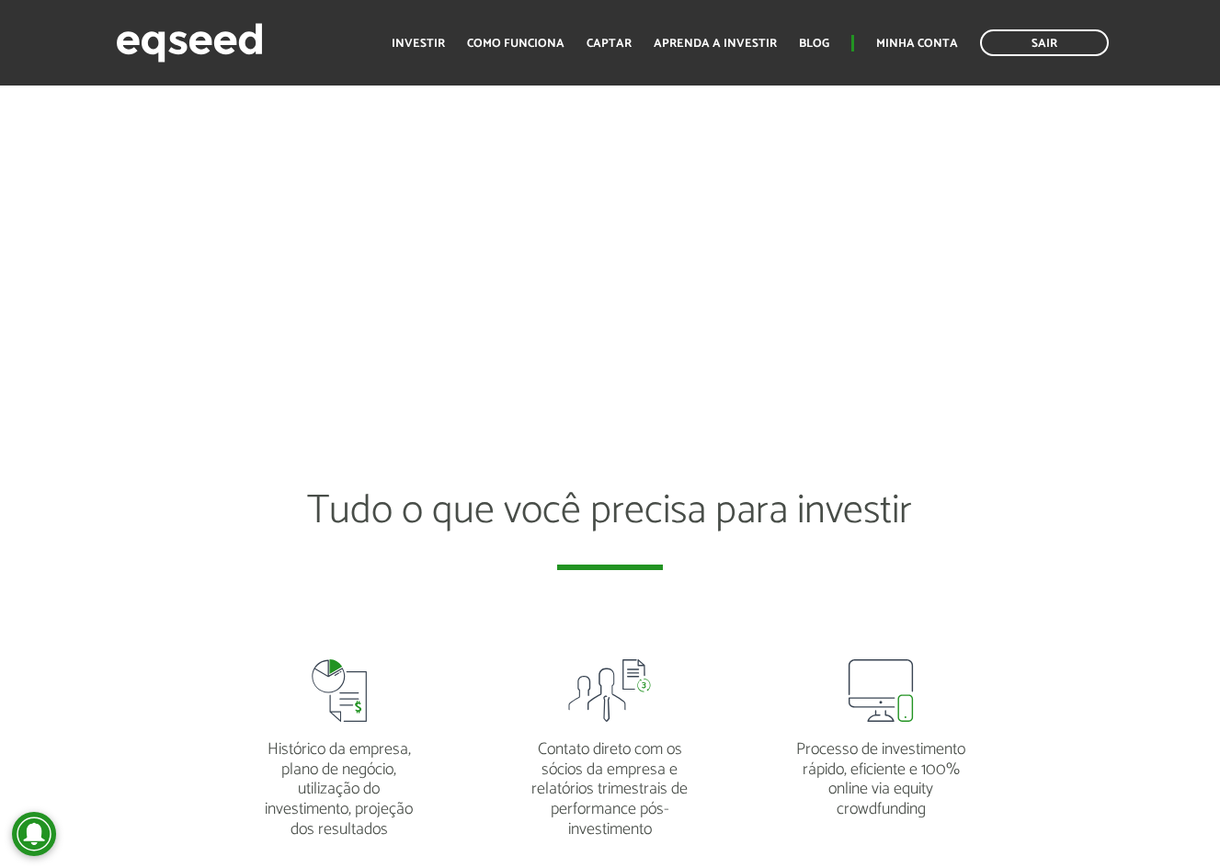
scroll to position [3218, 0]
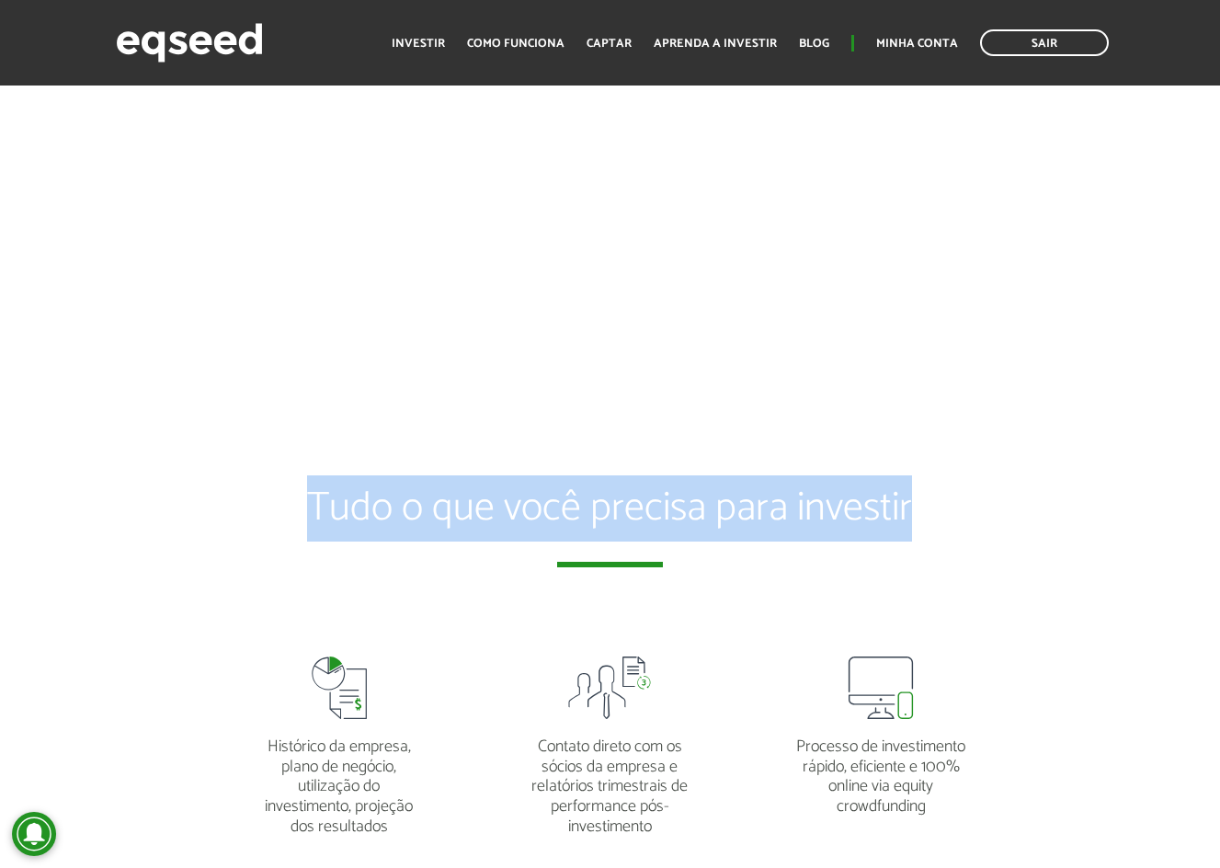
drag, startPoint x: 217, startPoint y: 508, endPoint x: 1055, endPoint y: 515, distance: 837.6
click at [1054, 515] on div "Tudo o que você precisa para investir" at bounding box center [610, 561] width 1220 height 150
click at [1055, 515] on div "Tudo o que você precisa para investir" at bounding box center [610, 561] width 1220 height 150
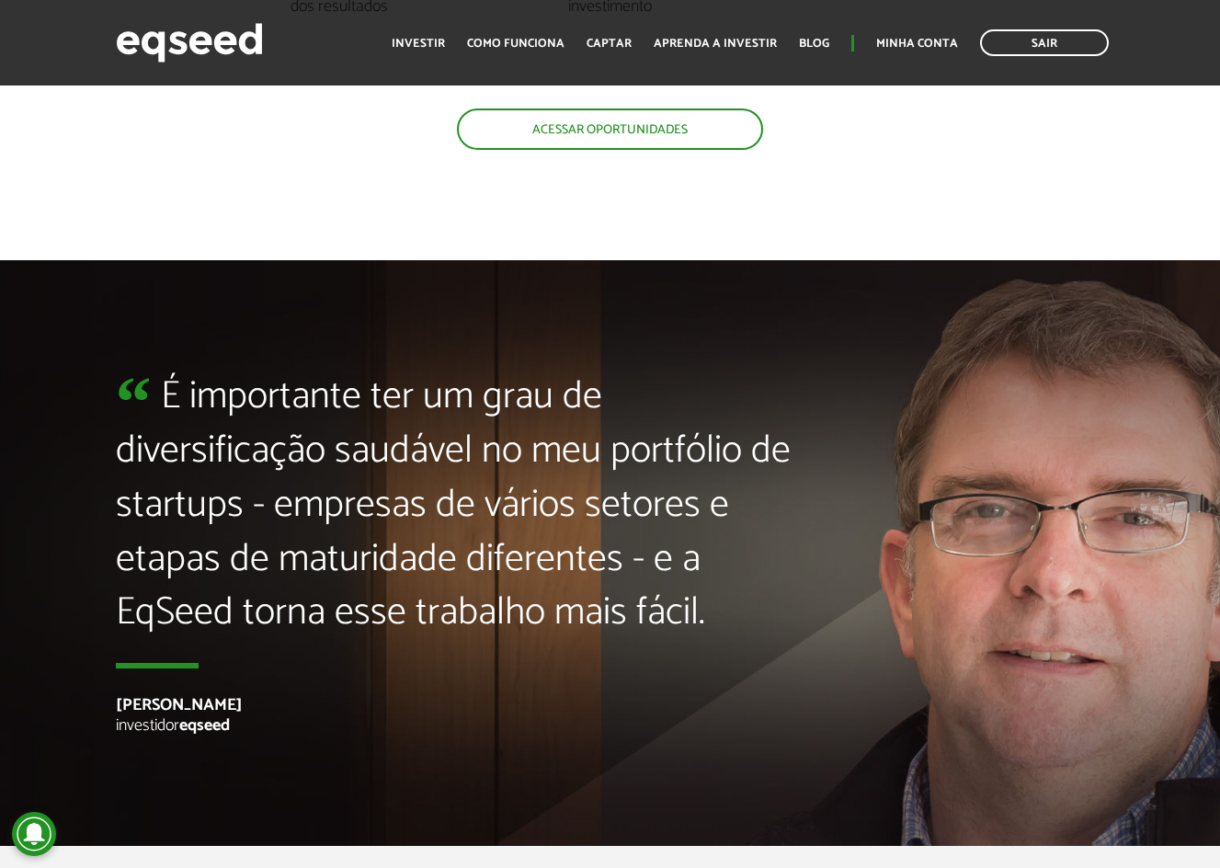
scroll to position [4045, 0]
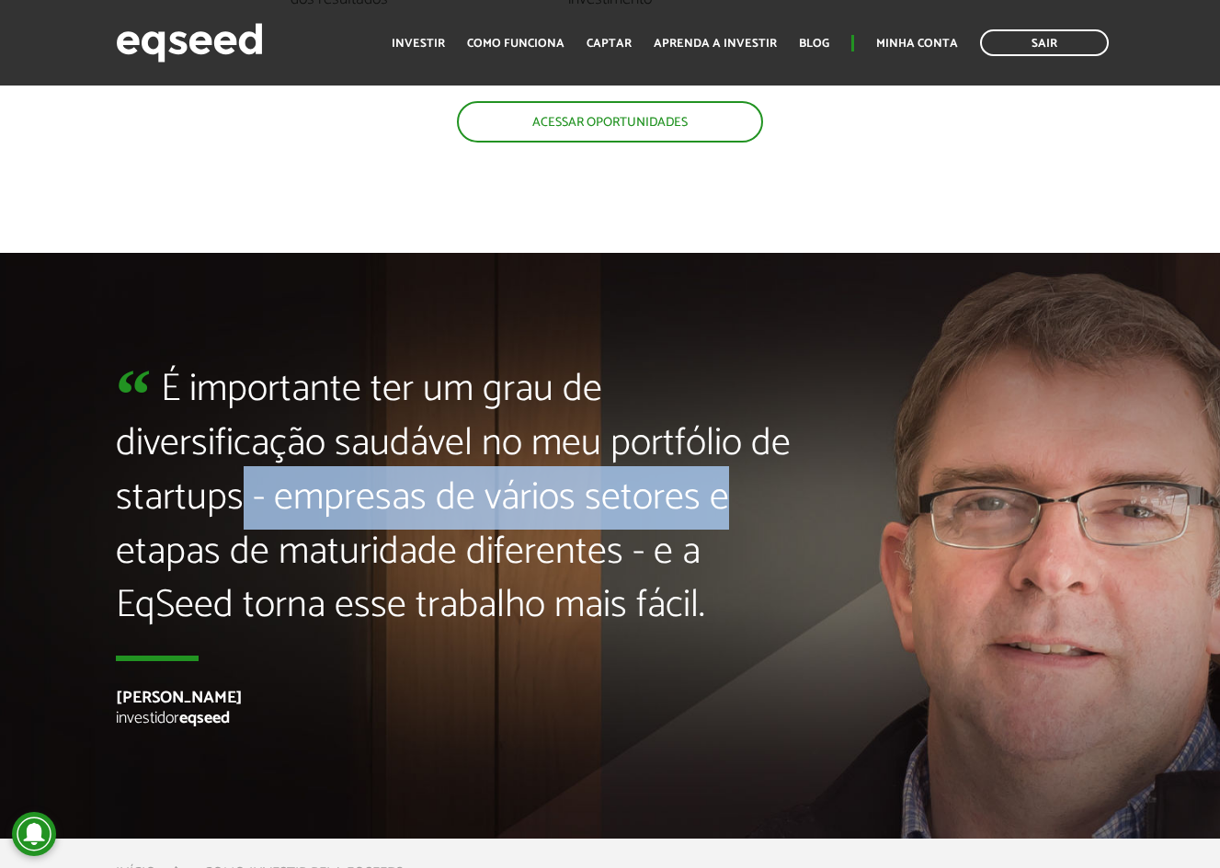
drag, startPoint x: 252, startPoint y: 482, endPoint x: 864, endPoint y: 485, distance: 612.3
click at [864, 485] on div "É importante ter um grau de diversificação saudável no meu portfólio de startup…" at bounding box center [610, 545] width 1220 height 365
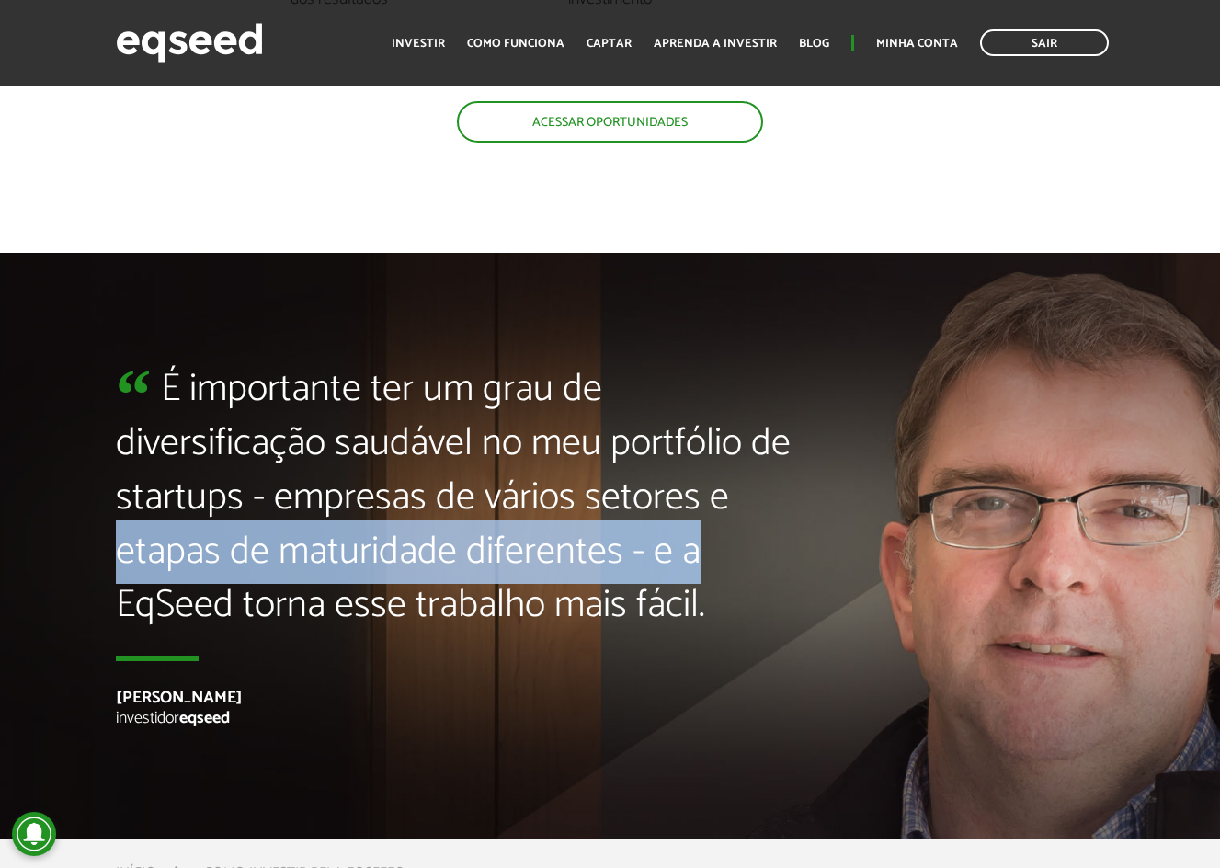
drag, startPoint x: 582, startPoint y: 553, endPoint x: 120, endPoint y: 556, distance: 461.6
click at [120, 556] on blockquote "É importante ter um grau de diversificação saudável no meu portfólio de startup…" at bounding box center [458, 512] width 684 height 298
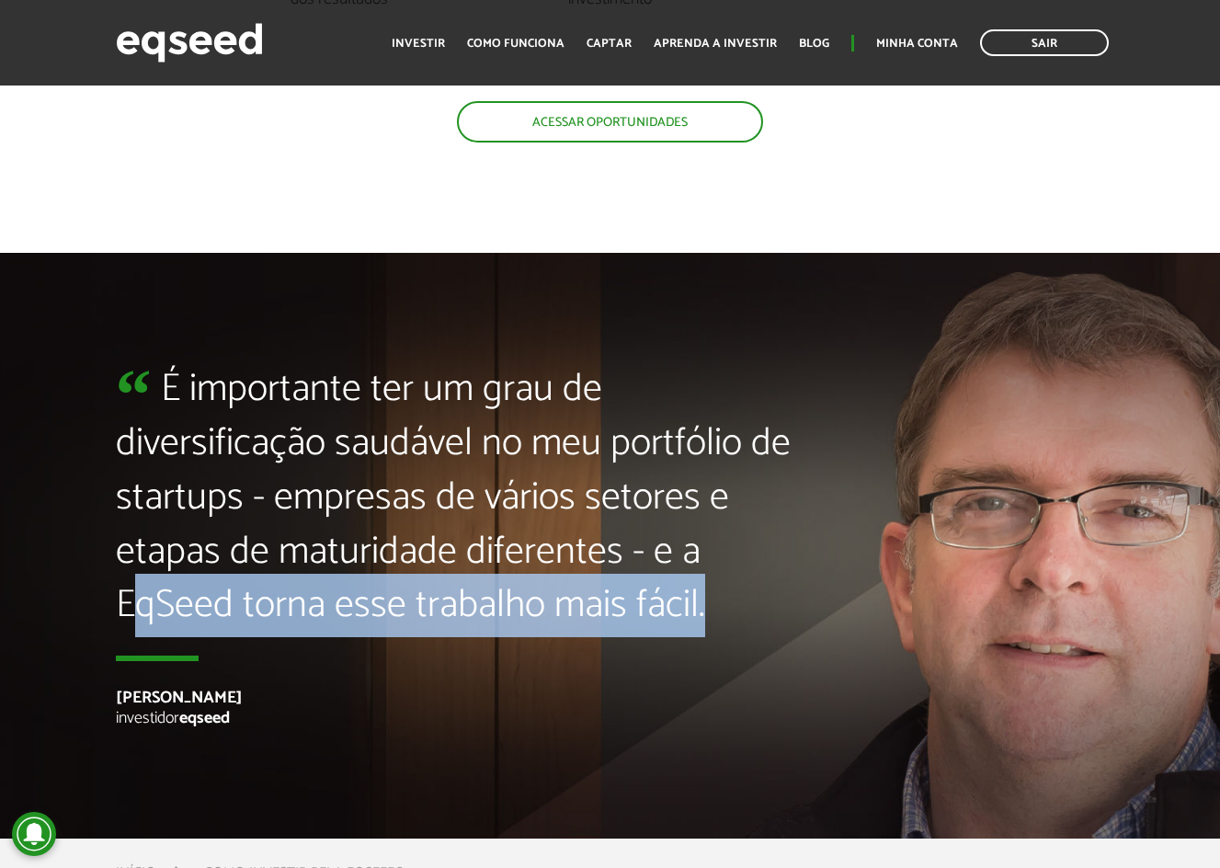
drag, startPoint x: 196, startPoint y: 598, endPoint x: 757, endPoint y: 598, distance: 560.8
click at [757, 598] on blockquote "É importante ter um grau de diversificação saudável no meu portfólio de startup…" at bounding box center [458, 512] width 684 height 298
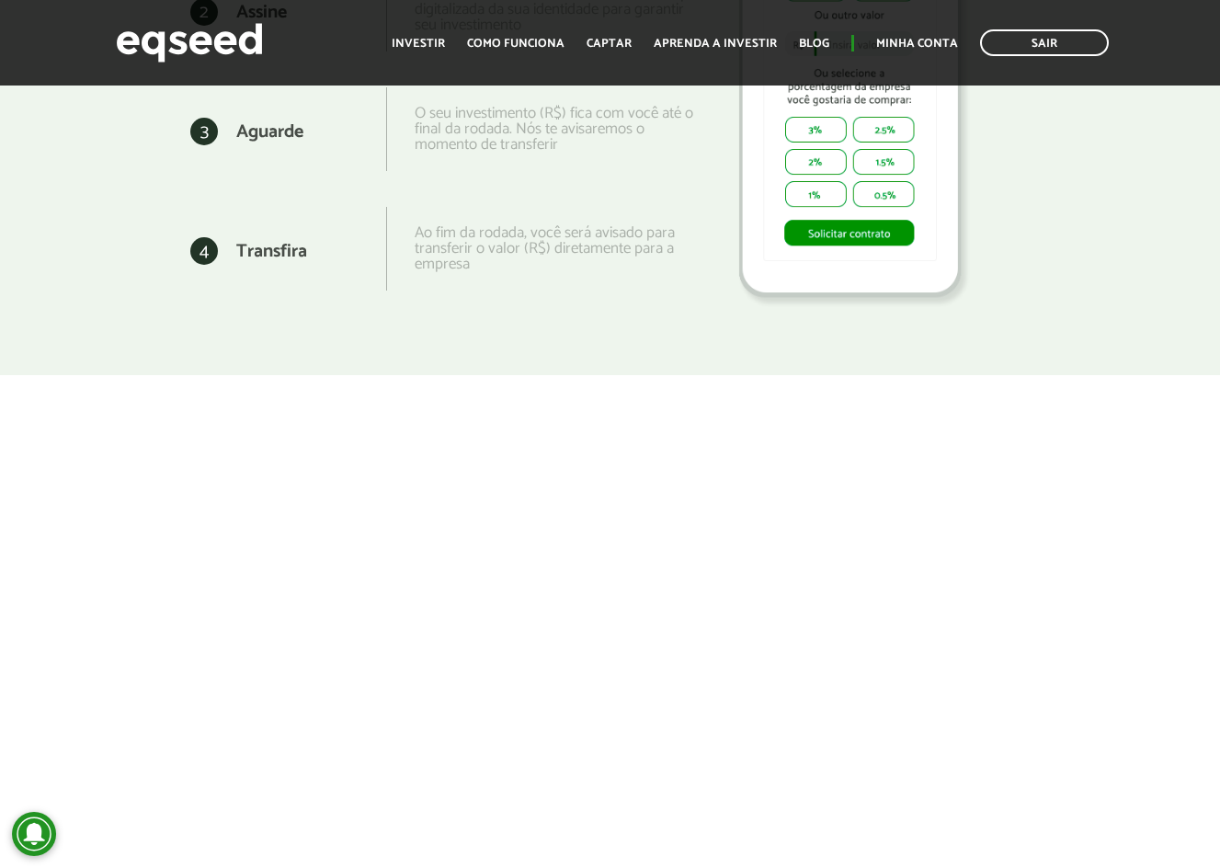
scroll to position [0, 0]
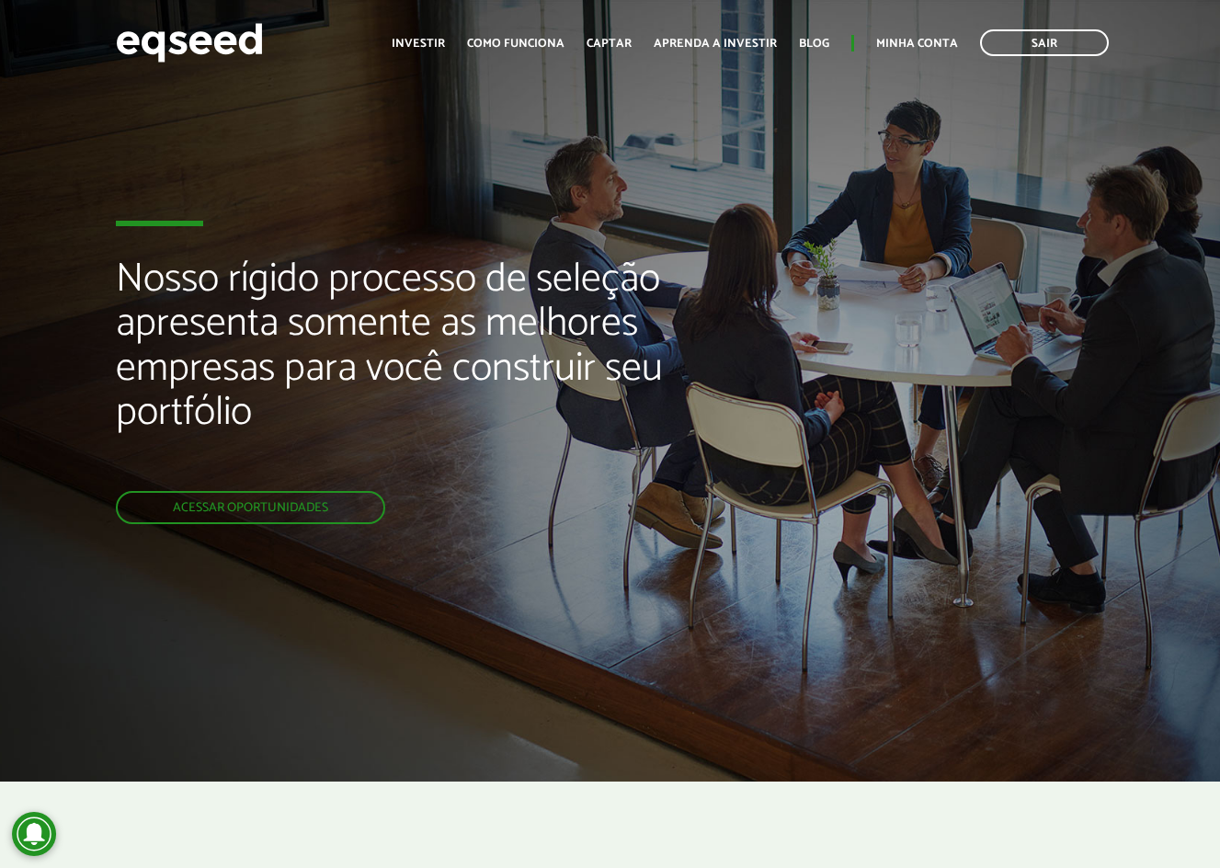
drag, startPoint x: 861, startPoint y: 577, endPoint x: 971, endPoint y: 0, distance: 587.7
